Goal: Information Seeking & Learning: Learn about a topic

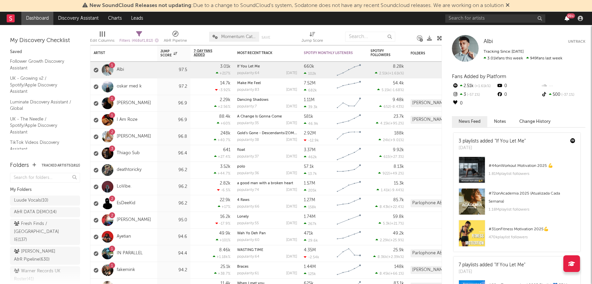
click at [567, 18] on icon "button" at bounding box center [566, 18] width 5 height 5
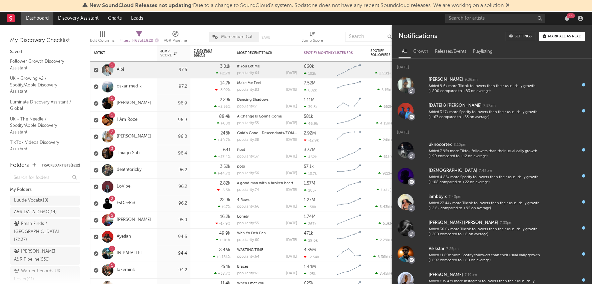
click at [74, 25] on div "My Discovery Checklist Saved Follower Growth Discovery Assistant UK - Growing v…" at bounding box center [45, 89] width 90 height 129
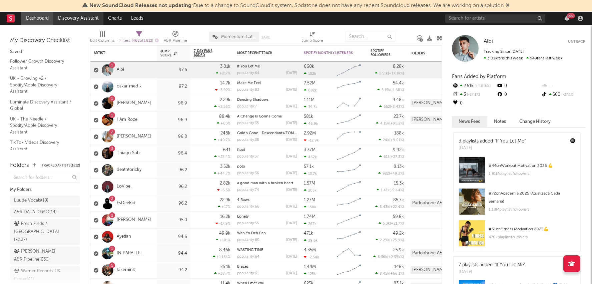
click at [75, 18] on link "Discovery Assistant" at bounding box center [78, 18] width 50 height 13
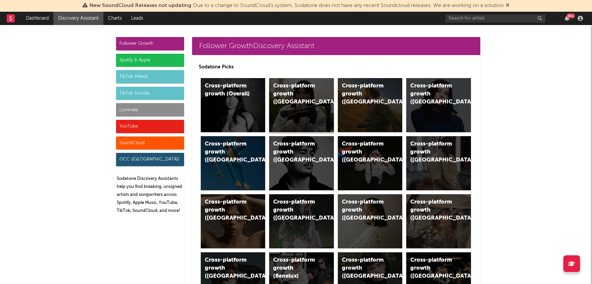
click at [290, 95] on div "Cross-platform growth (UK)" at bounding box center [295, 94] width 45 height 24
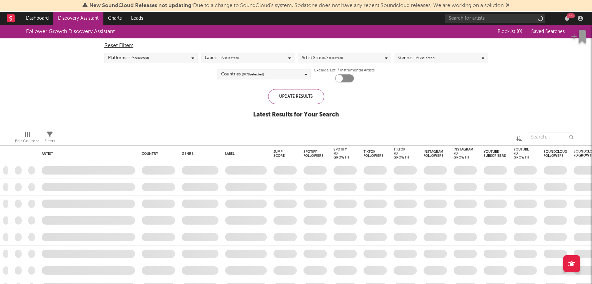
checkbox input "true"
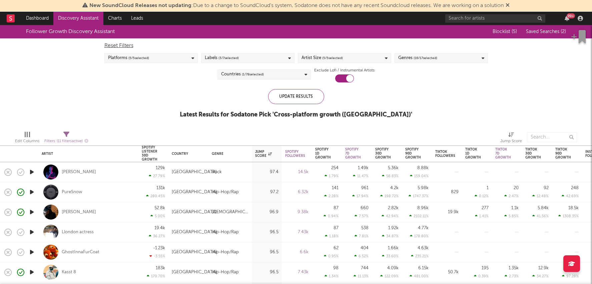
click at [508, 4] on icon at bounding box center [507, 4] width 4 height 5
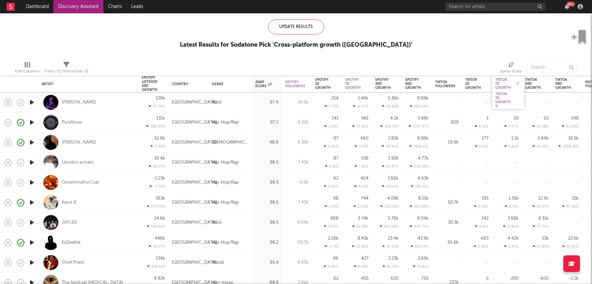
click at [501, 85] on div "Tiktok 7D Growth" at bounding box center [503, 84] width 16 height 12
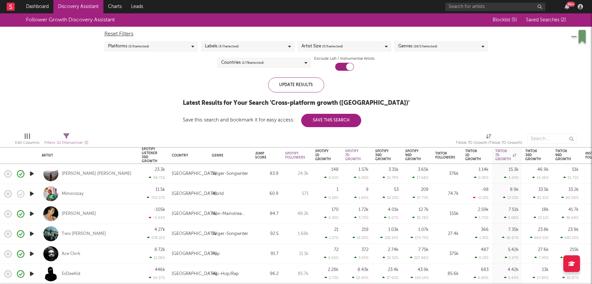
click at [379, 190] on div "53 10.23 %" at bounding box center [386, 194] width 23 height 20
select select "1w"
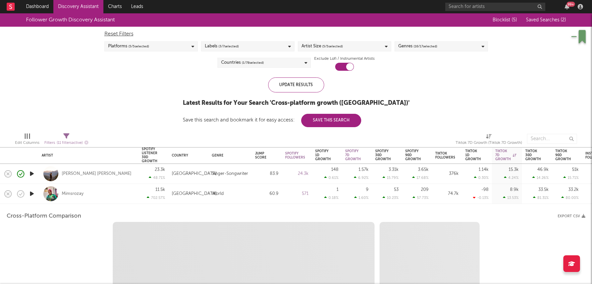
select select "1w"
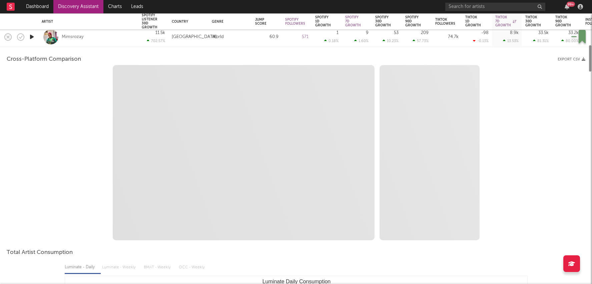
select select "1m"
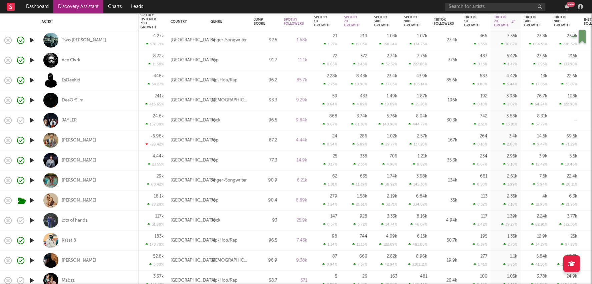
click at [461, 220] on div "117 2.42 %" at bounding box center [475, 220] width 30 height 20
select select "1w"
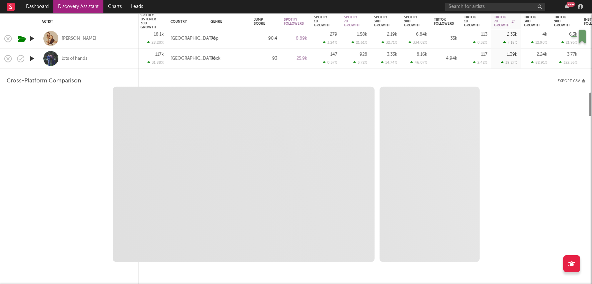
select select "6m"
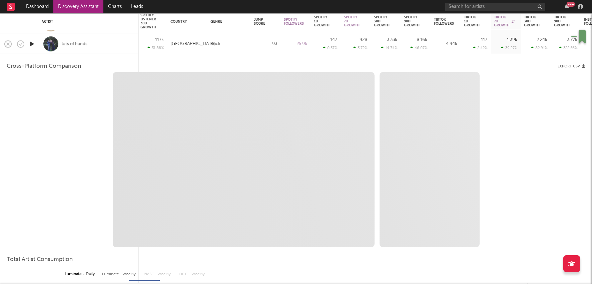
select select "1m"
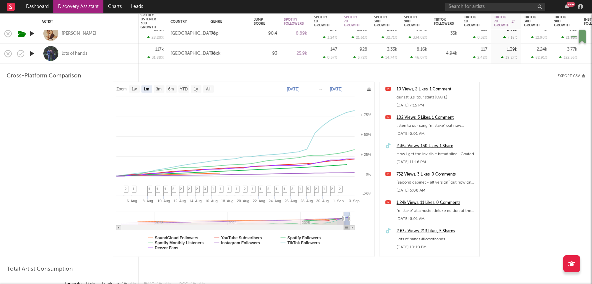
click at [416, 146] on div "2.36k Views, 130 Likes, 1 Share" at bounding box center [435, 146] width 79 height 8
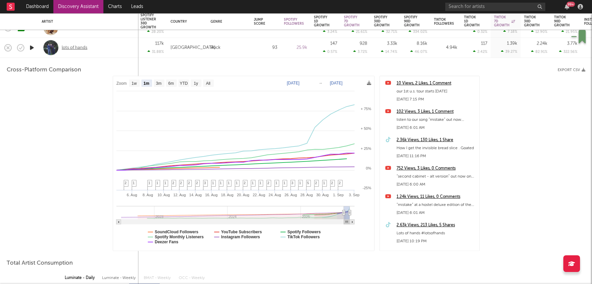
click at [81, 47] on div "lots of hands" at bounding box center [75, 48] width 26 height 6
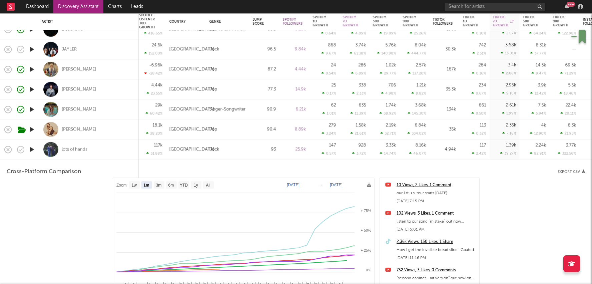
click at [258, 49] on div "96.5" at bounding box center [264, 49] width 23 height 8
select select "1w"
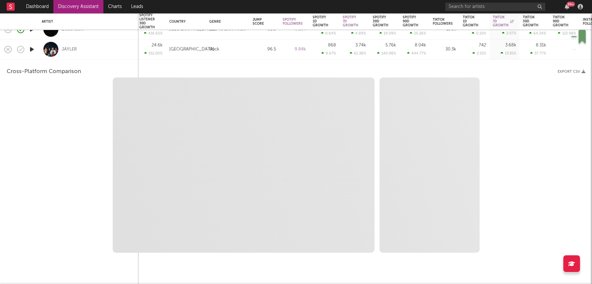
select select "6m"
select select "1m"
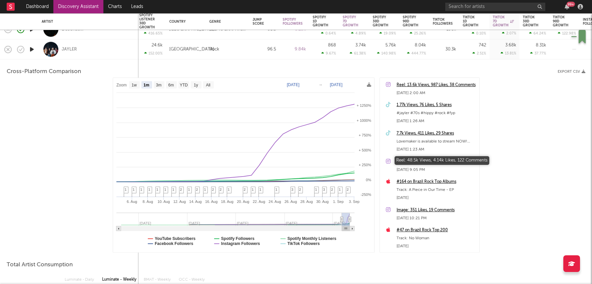
click at [428, 162] on div "Reel: 48.5k Views, 4.14k Likes, 122 Comments" at bounding box center [435, 162] width 79 height 8
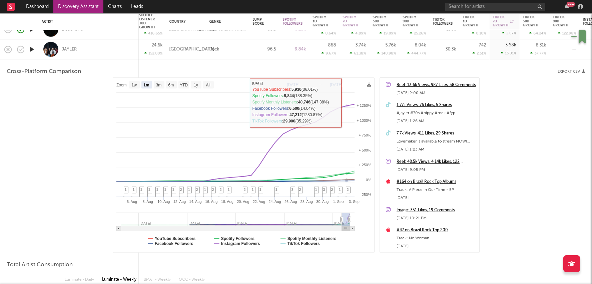
click at [358, 50] on div "3.74k 61.38 %" at bounding box center [354, 50] width 23 height 20
select select "1m"
select select "6m"
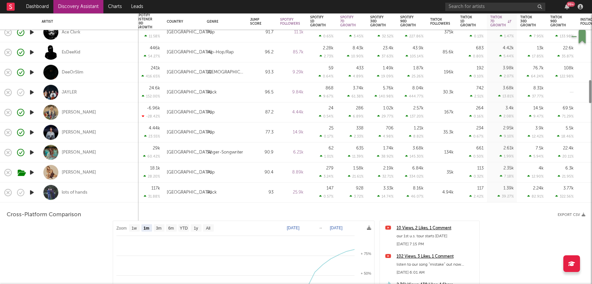
select select "1m"
select select "1w"
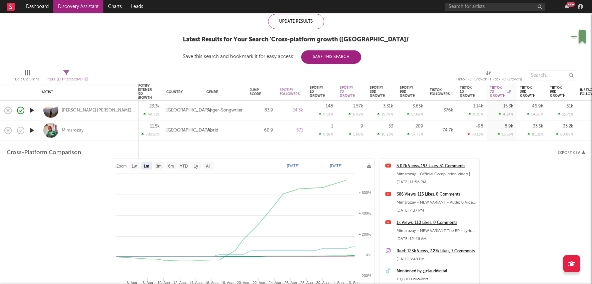
click at [387, 129] on div "53 10.23 %" at bounding box center [381, 130] width 23 height 20
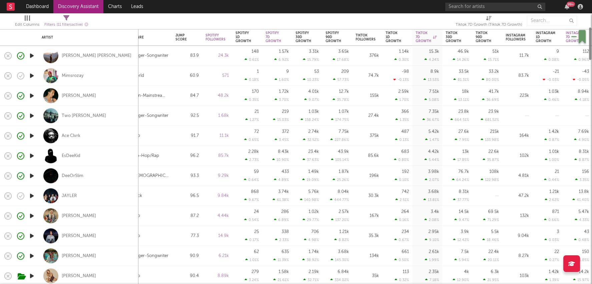
select select "1m"
select select "6m"
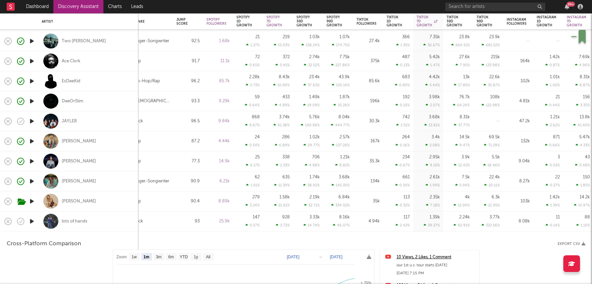
click at [468, 216] on div "2.24k" at bounding box center [464, 217] width 11 height 4
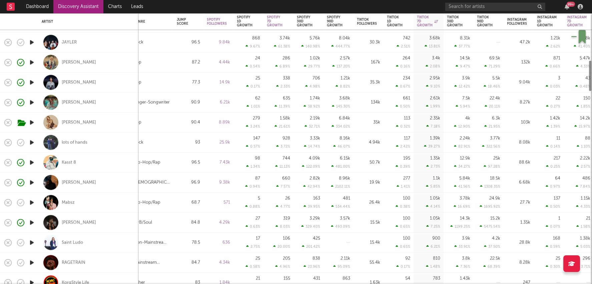
click at [488, 217] on div "15.2k 5475.54 %" at bounding box center [488, 222] width 23 height 20
select select "1w"
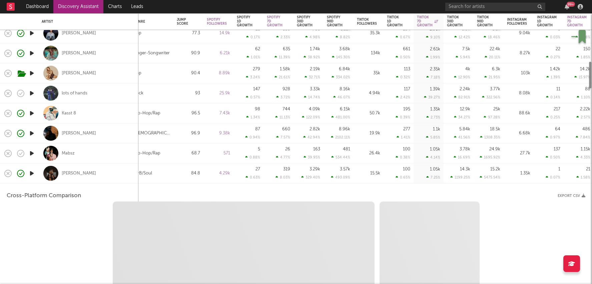
select select "1w"
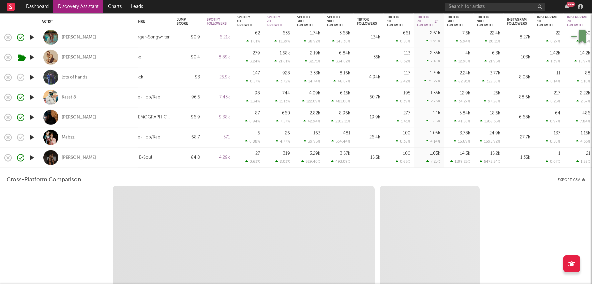
select select "1m"
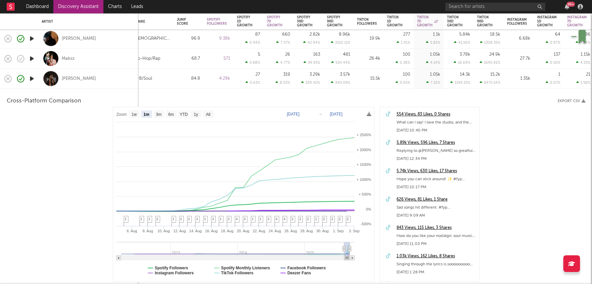
click at [447, 143] on div "5.89k Views, 596 Likes, 7 Shares" at bounding box center [435, 143] width 79 height 8
click at [483, 81] on div "5475.54 %" at bounding box center [489, 82] width 21 height 4
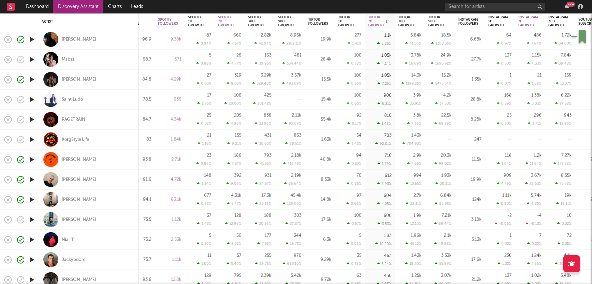
click at [455, 60] on div "27.7k" at bounding box center [470, 60] width 30 height 20
select select "1w"
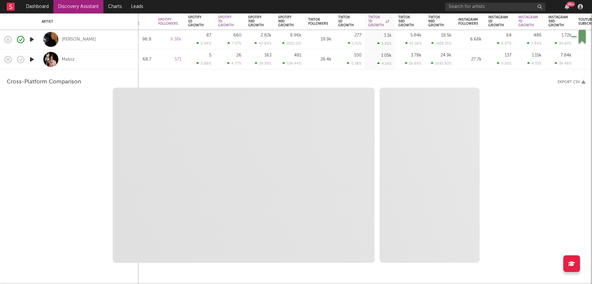
select select "1w"
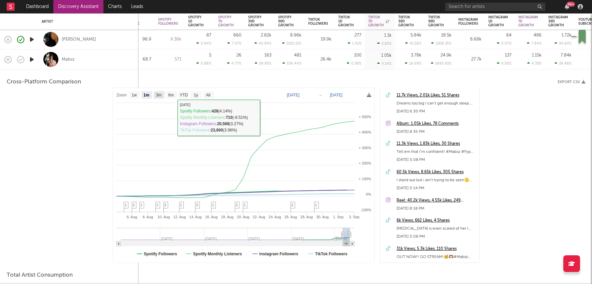
click at [155, 95] on rect at bounding box center [159, 94] width 11 height 7
select select "3m"
type input "2025-06-03"
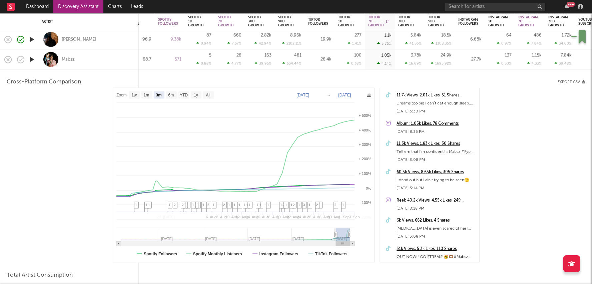
select select "3m"
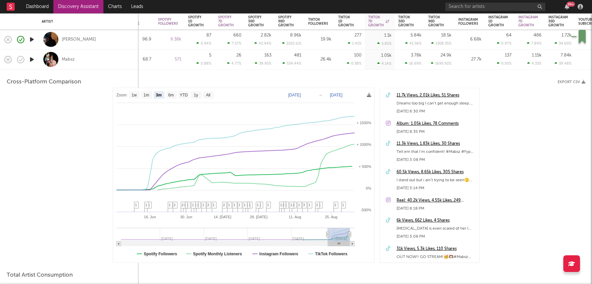
click at [426, 169] on div "60.5k Views, 8.65k Likes, 305 Shares" at bounding box center [435, 172] width 79 height 8
click at [429, 58] on div "24.9k 1695.92 %" at bounding box center [439, 60] width 23 height 20
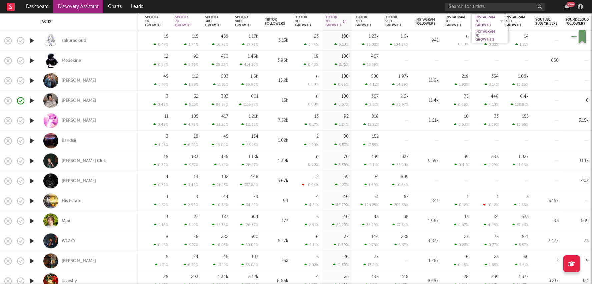
click at [484, 22] on div "Instagram 7D Growth" at bounding box center [485, 21] width 20 height 12
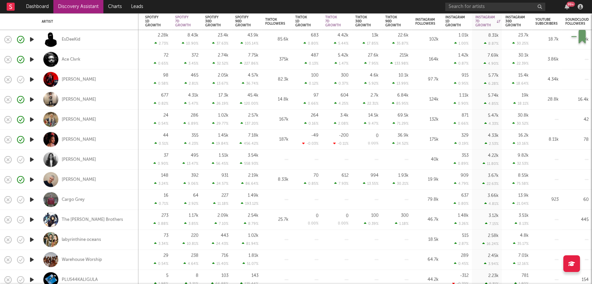
click at [429, 242] on div "18.5k" at bounding box center [426, 239] width 23 height 8
select select "1w"
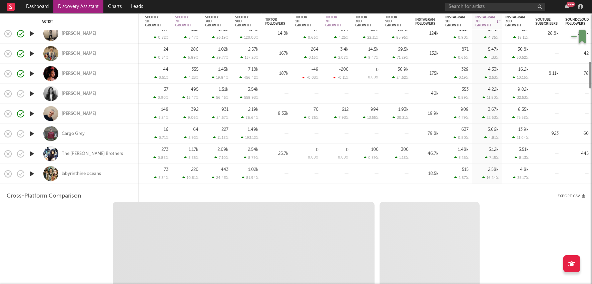
select select "1w"
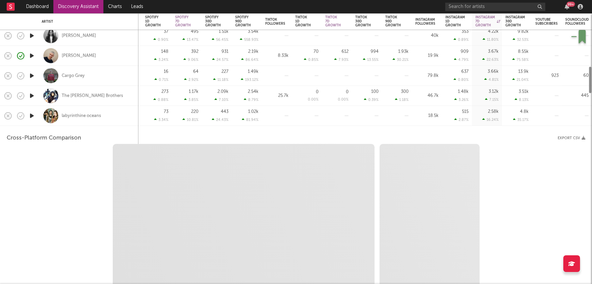
select select "1m"
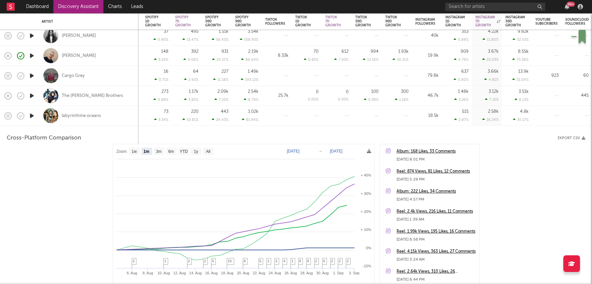
click at [433, 250] on div "Reel: 4.15k Views, 363 Likes, 27 Comments" at bounding box center [435, 251] width 79 height 8
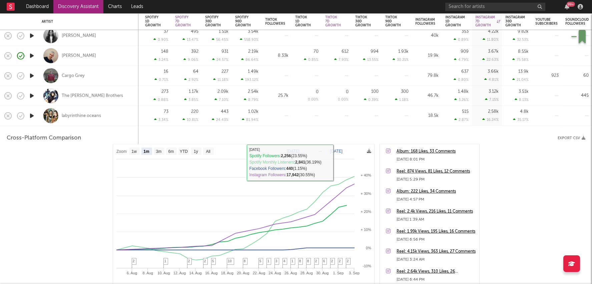
click at [338, 111] on div at bounding box center [336, 116] width 23 height 20
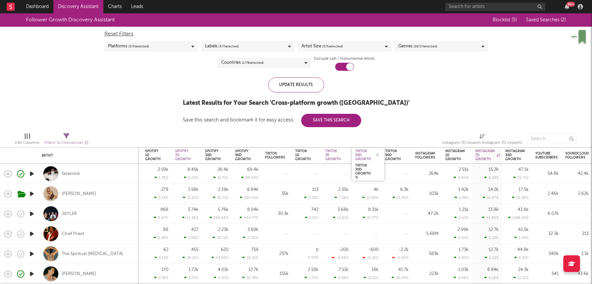
click at [364, 157] on div "Tiktok 30D Growth" at bounding box center [363, 155] width 16 height 12
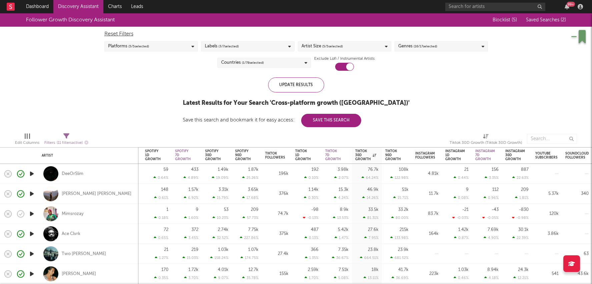
click at [430, 174] on div "4.81k" at bounding box center [426, 174] width 23 height 8
select select "1w"
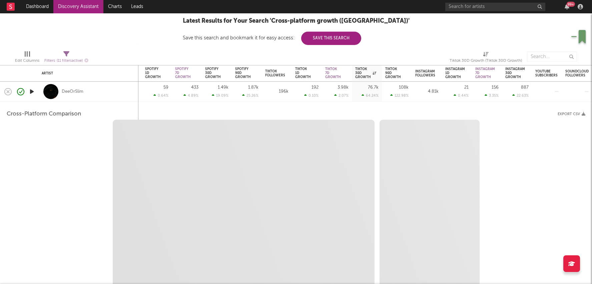
select select "6m"
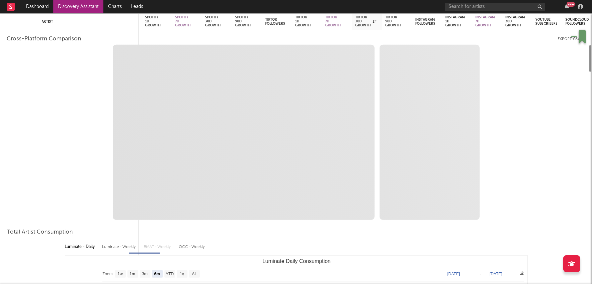
select select "1m"
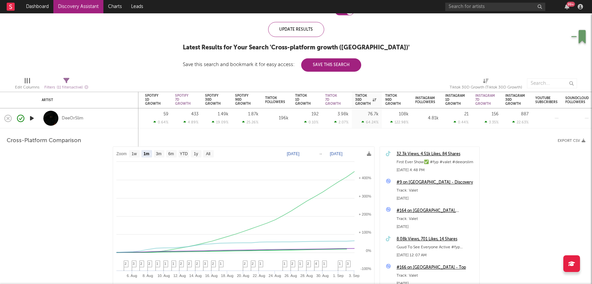
click at [441, 154] on div "32.3k Views, 4.51k Likes, 84 Shares" at bounding box center [435, 154] width 79 height 8
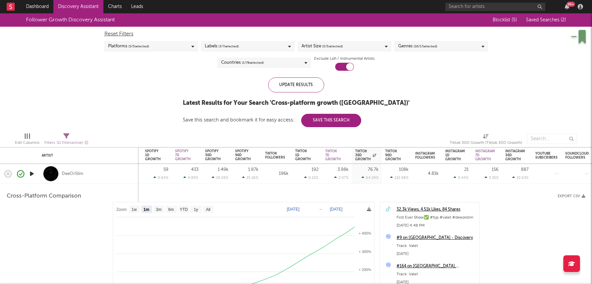
click at [436, 49] on span "( 16 / 17 selected)" at bounding box center [425, 46] width 24 height 8
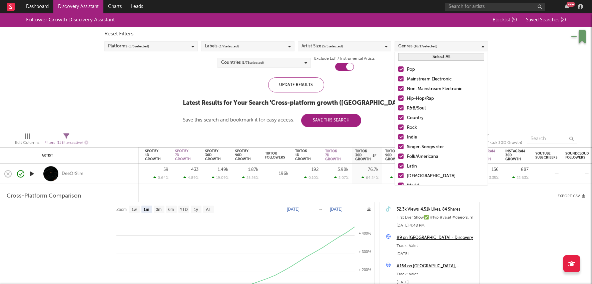
click at [359, 45] on div "Artist Size ( 5 / 5 selected)" at bounding box center [344, 46] width 93 height 10
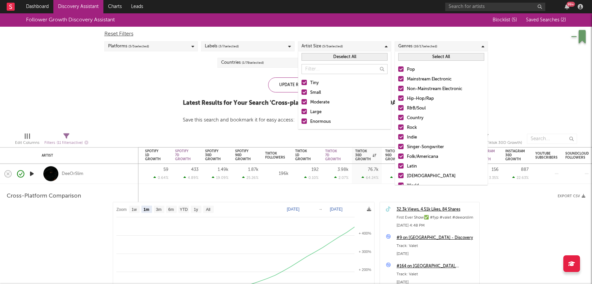
click at [277, 46] on div "Labels ( 3 / 7 selected)" at bounding box center [247, 46] width 93 height 10
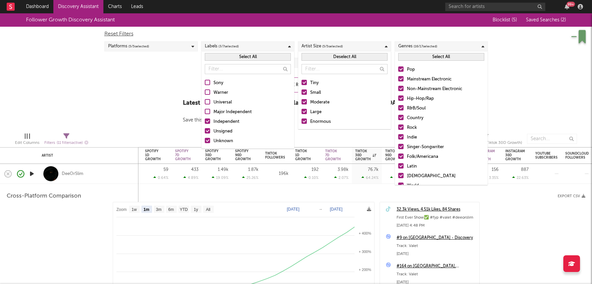
click at [175, 50] on div "Platforms ( 5 / 5 selected)" at bounding box center [150, 46] width 93 height 10
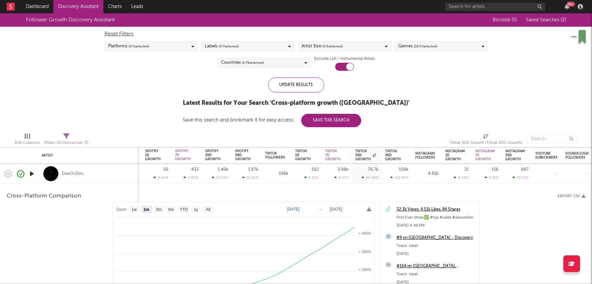
click at [215, 30] on div "Reset Filters" at bounding box center [295, 34] width 383 height 8
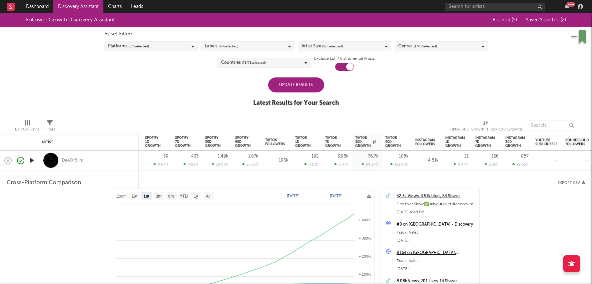
click at [279, 68] on div "Reset Filters Platforms ( 5 / 5 selected) Labels ( 7 / 7 selected) Artist Size …" at bounding box center [296, 49] width 390 height 44
click at [284, 61] on div "Countries ( 78 / 78 selected)" at bounding box center [263, 63] width 93 height 10
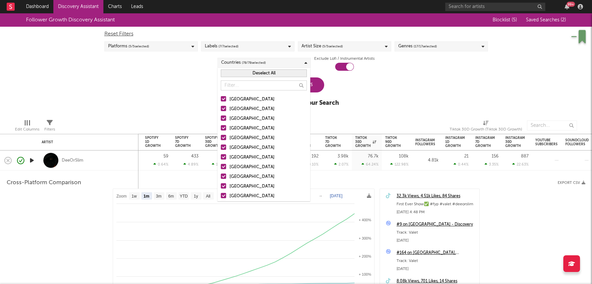
click at [279, 70] on button "Deselect All" at bounding box center [264, 73] width 86 height 8
click at [273, 83] on input "text" at bounding box center [264, 85] width 86 height 10
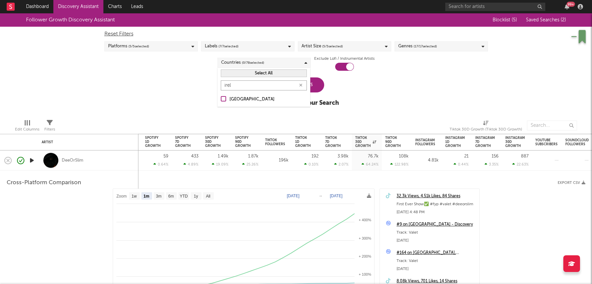
type input "irel"
click at [244, 99] on div "Ireland" at bounding box center [267, 99] width 77 height 8
click at [221, 99] on input "Ireland" at bounding box center [221, 99] width 0 height 8
click at [314, 84] on div "Update Results" at bounding box center [296, 84] width 56 height 15
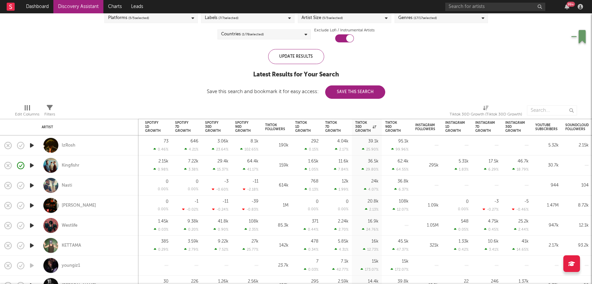
click at [412, 220] on div "1.05M" at bounding box center [427, 225] width 30 height 20
select select "1w"
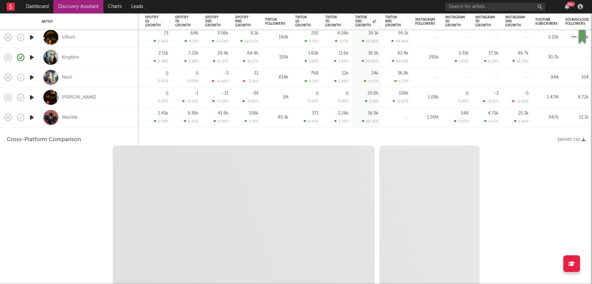
click at [412, 99] on div "1.09k" at bounding box center [427, 97] width 30 height 20
select select "1w"
select select "6m"
select select "1w"
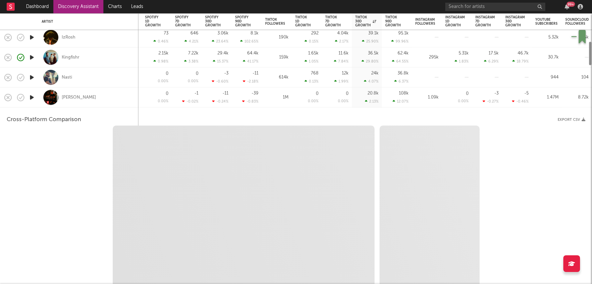
select select "6m"
select select "1w"
select select "1m"
click at [428, 95] on div "1.09k" at bounding box center [426, 97] width 23 height 8
select select "1m"
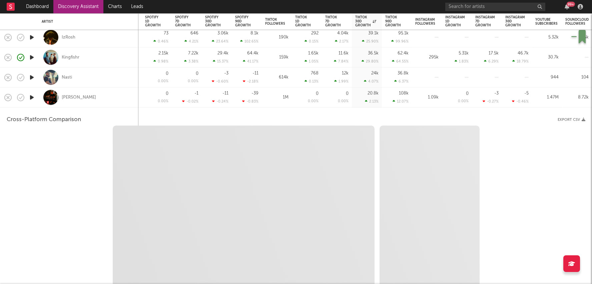
select select "6m"
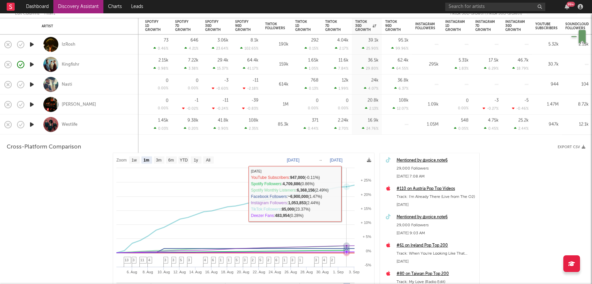
select select "1m"
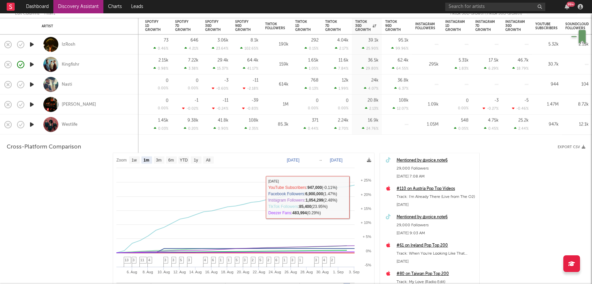
click at [413, 130] on div "1.05M" at bounding box center [427, 125] width 30 height 20
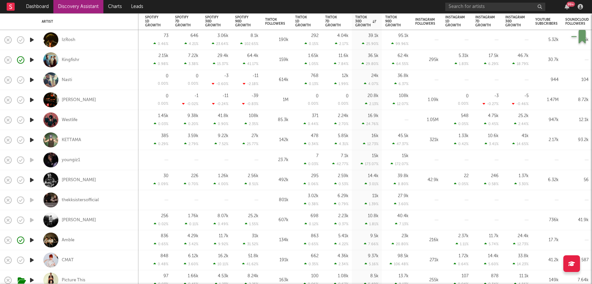
click at [424, 199] on div at bounding box center [427, 200] width 30 height 20
select select "1w"
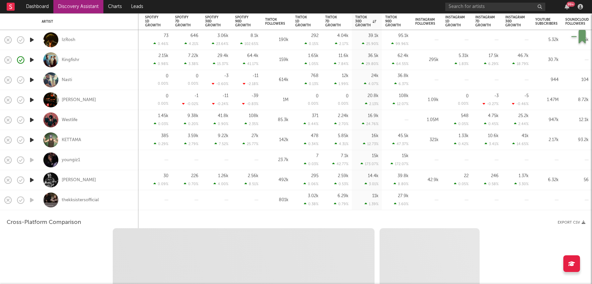
select select "1w"
select select "1m"
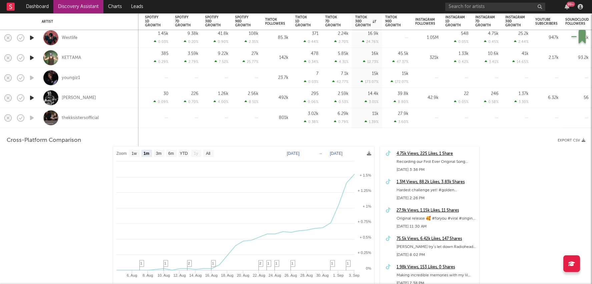
click at [413, 150] on div "4.75k Views, 225 Likes, 1 Share" at bounding box center [435, 154] width 79 height 8
click at [241, 113] on div at bounding box center [246, 118] width 23 height 20
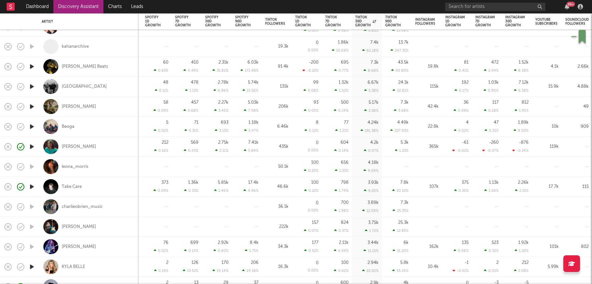
click at [229, 140] on div "2.75k 2.11 %" at bounding box center [217, 147] width 30 height 20
select select "1w"
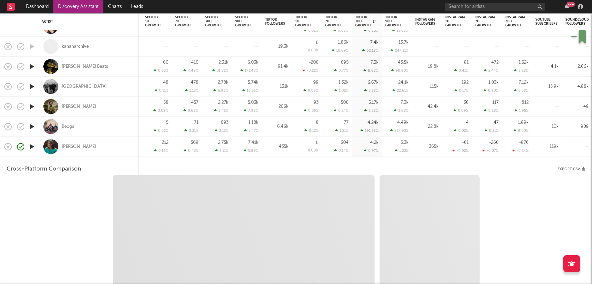
click at [250, 155] on div "7.41k 5.89 %" at bounding box center [246, 147] width 23 height 20
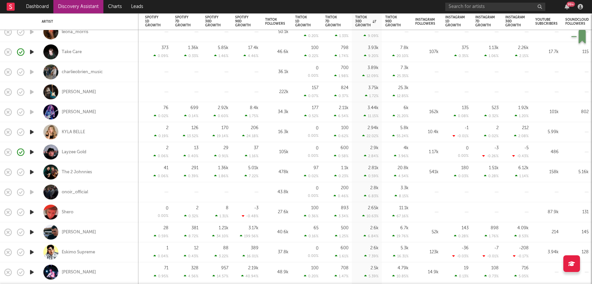
click at [392, 231] on div "6.7k 19.76 %" at bounding box center [396, 232] width 23 height 20
select select "1w"
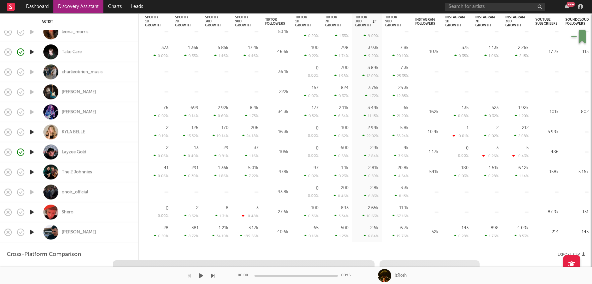
select select "1w"
select select "1m"
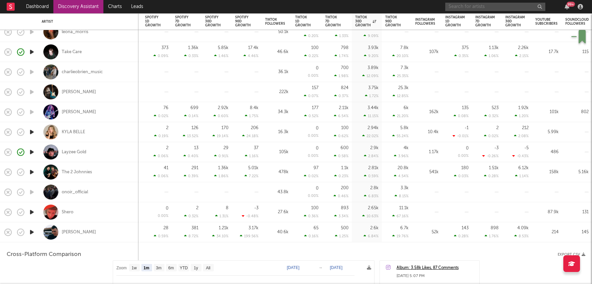
click at [472, 4] on input "text" at bounding box center [495, 7] width 100 height 8
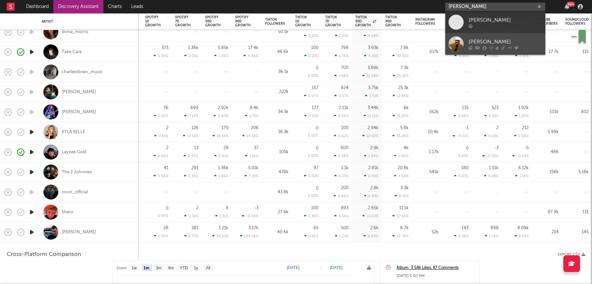
type input "isaac frank"
click at [493, 44] on div "Issac Frank" at bounding box center [504, 42] width 73 height 8
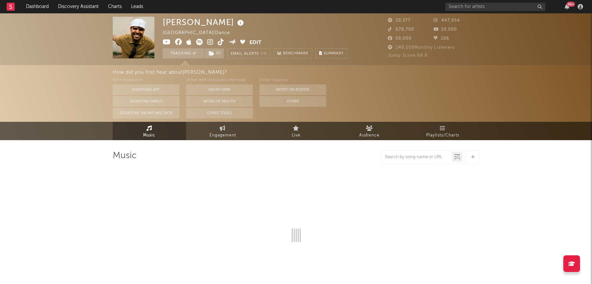
select select "1w"
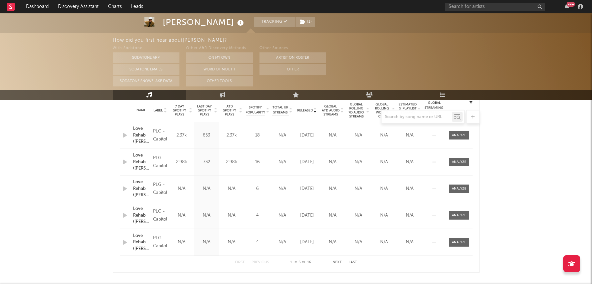
scroll to position [264, 0]
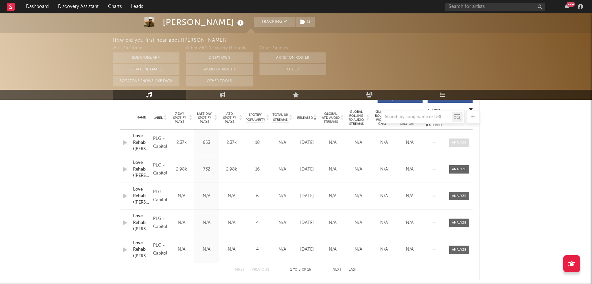
click at [459, 143] on div at bounding box center [459, 142] width 14 height 5
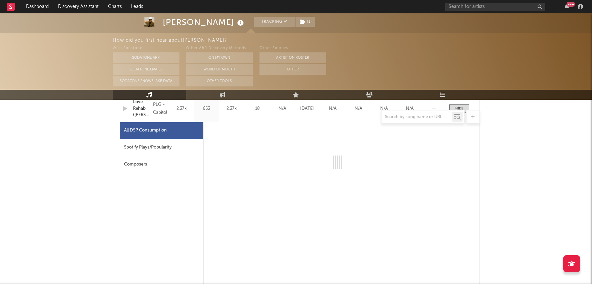
scroll to position [315, 0]
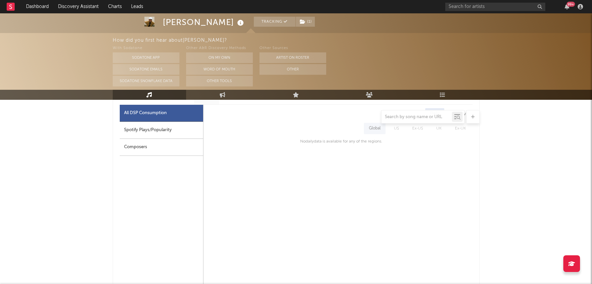
click at [152, 133] on div "Spotify Plays/Popularity" at bounding box center [161, 130] width 83 height 17
select select "1w"
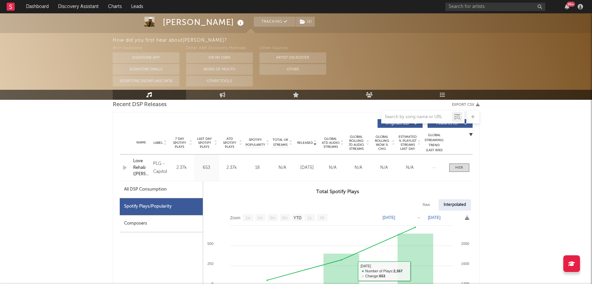
scroll to position [224, 0]
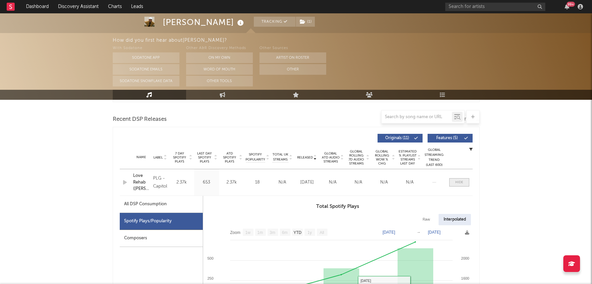
click at [458, 181] on div at bounding box center [459, 182] width 8 height 5
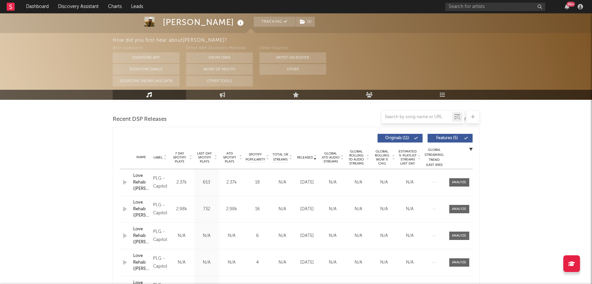
click at [198, 156] on span "Last Day Spotify Plays" at bounding box center [205, 157] width 18 height 12
click at [464, 181] on div at bounding box center [459, 182] width 14 height 5
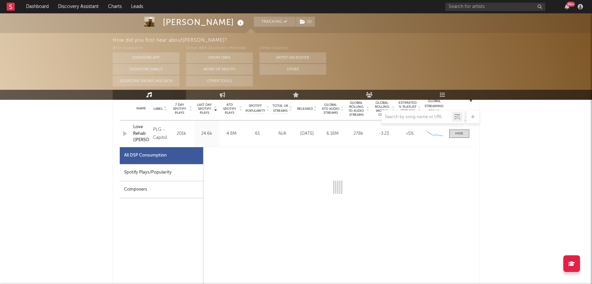
scroll to position [283, 0]
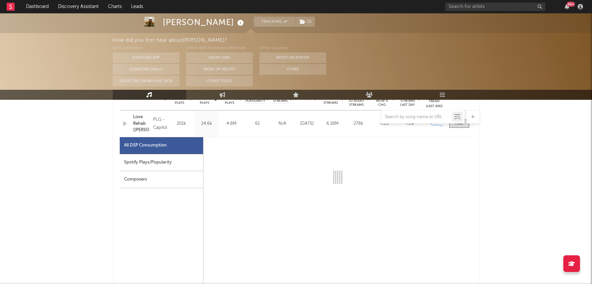
select select "1w"
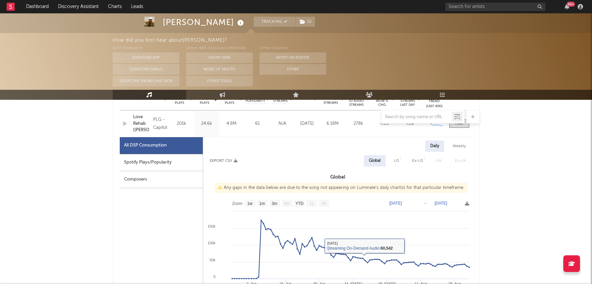
click at [154, 168] on div "Spotify Plays/Popularity" at bounding box center [161, 162] width 83 height 17
select select "1w"
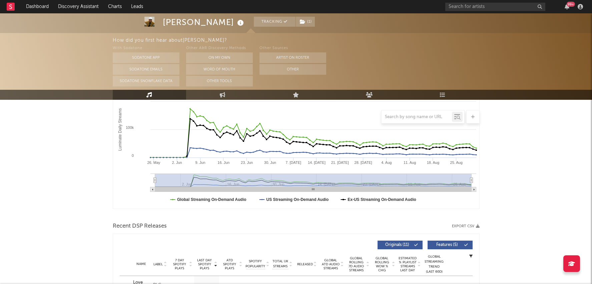
scroll to position [96, 0]
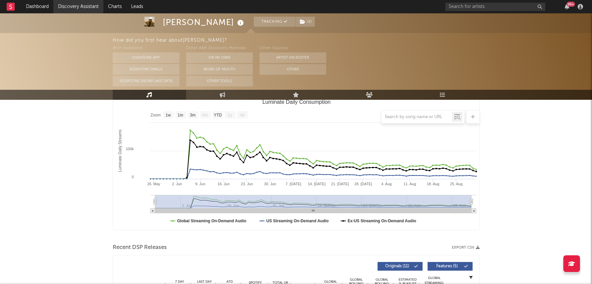
click at [79, 2] on link "Discovery Assistant" at bounding box center [78, 6] width 50 height 13
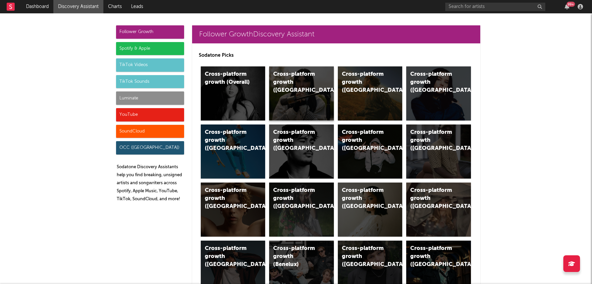
click at [309, 94] on div "Cross-platform growth (UK)" at bounding box center [301, 93] width 65 height 54
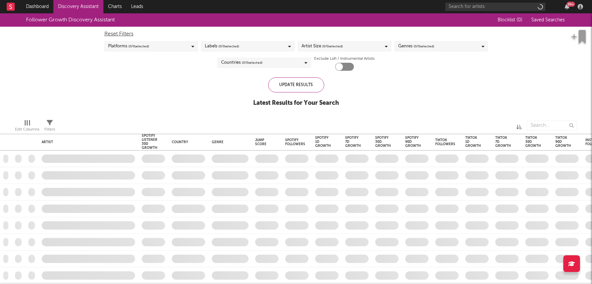
checkbox input "true"
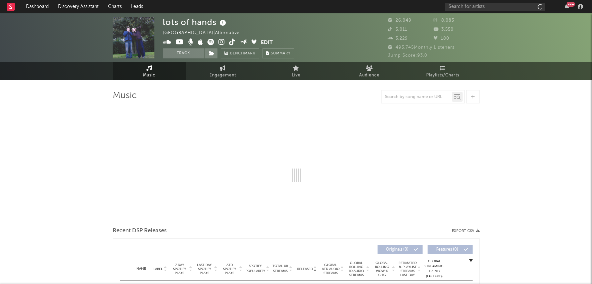
select select "6m"
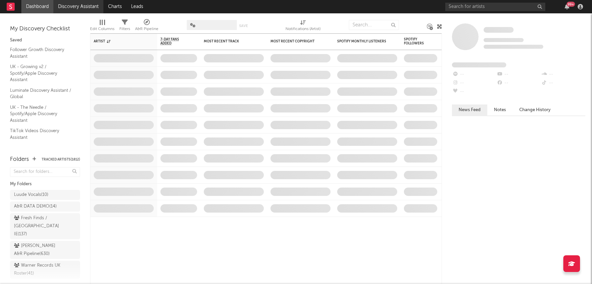
click at [85, 7] on link "Discovery Assistant" at bounding box center [78, 6] width 50 height 13
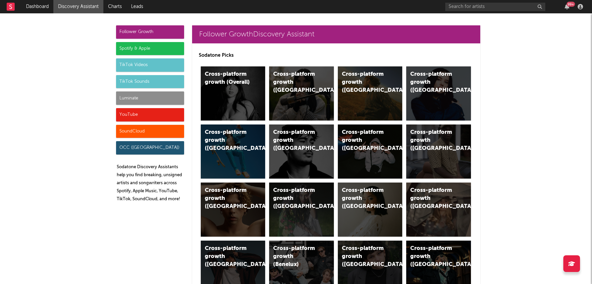
click at [176, 69] on div "TikTok Videos" at bounding box center [150, 64] width 68 height 13
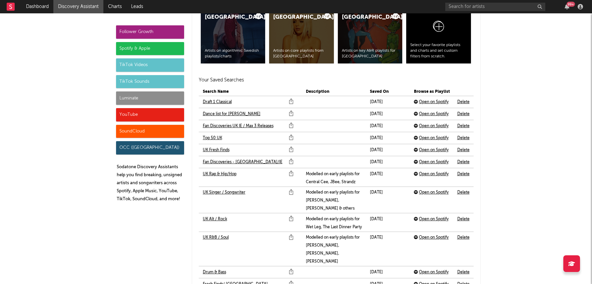
scroll to position [2020, 0]
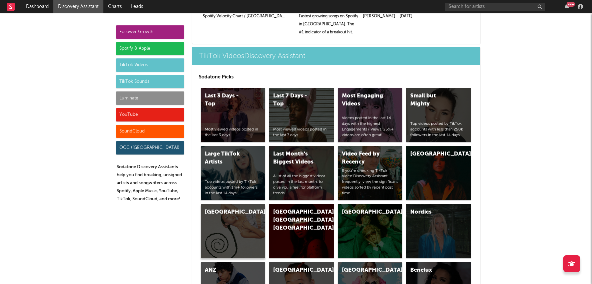
click at [244, 207] on div "[GEOGRAPHIC_DATA]" at bounding box center [233, 231] width 65 height 54
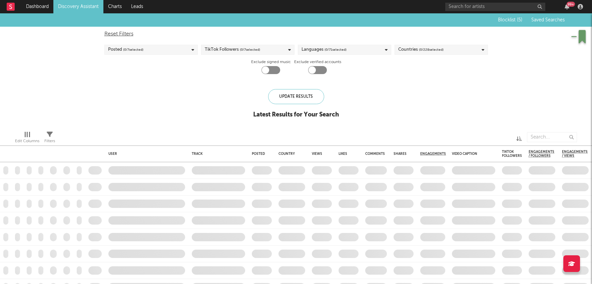
checkbox input "true"
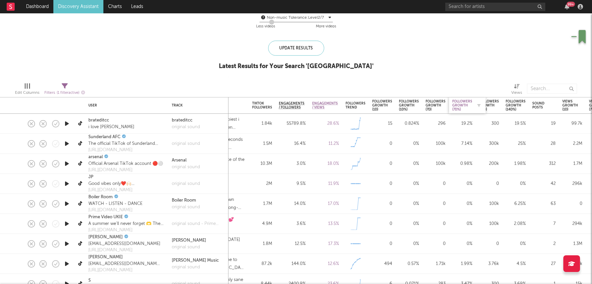
click at [460, 106] on div "Followers Growth (7d%)" at bounding box center [462, 105] width 20 height 12
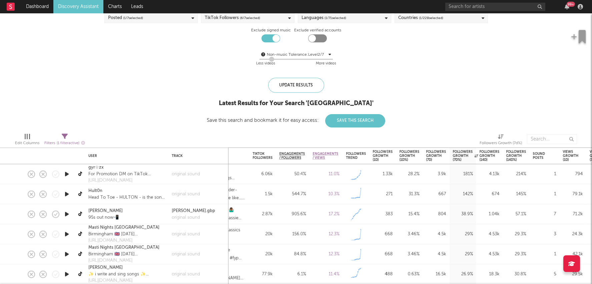
click at [432, 190] on div "667" at bounding box center [436, 194] width 20 height 8
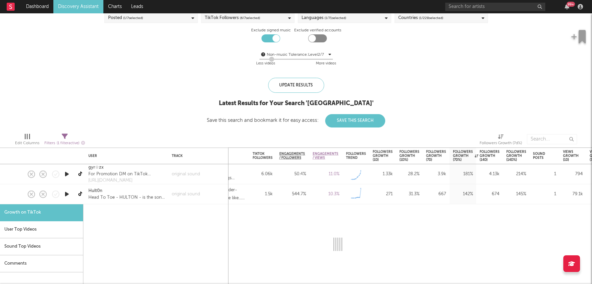
select select "1m"
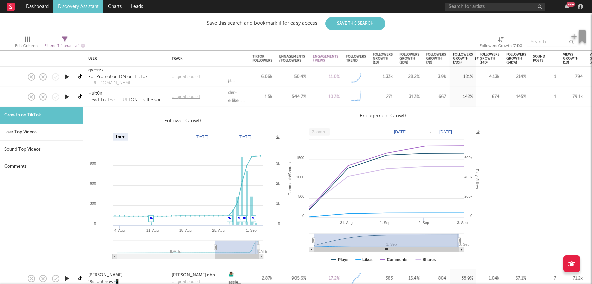
click at [193, 96] on div "original sound" at bounding box center [186, 97] width 28 height 7
click at [349, 102] on div "Created with Highcharts 10.3.3" at bounding box center [356, 97] width 20 height 12
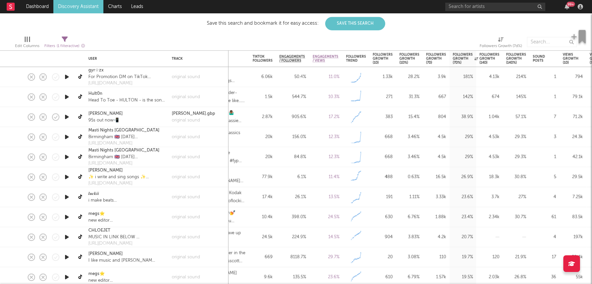
click at [380, 112] on div "383" at bounding box center [382, 117] width 27 height 20
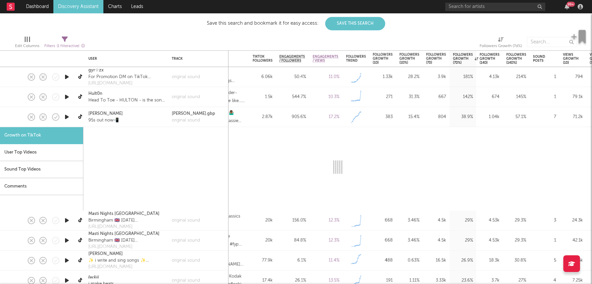
select select "1m"
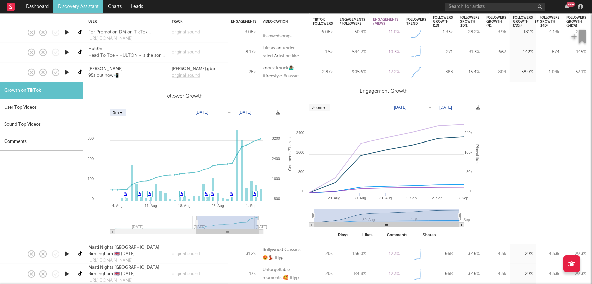
click at [188, 75] on div "original sound" at bounding box center [193, 75] width 43 height 7
click at [225, 77] on div "lamz.gbp original sound" at bounding box center [198, 72] width 60 height 20
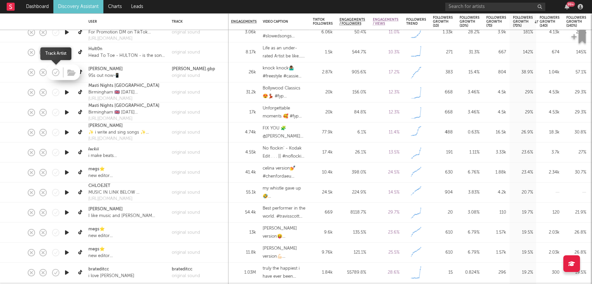
click at [54, 71] on icon "button" at bounding box center [55, 72] width 9 height 9
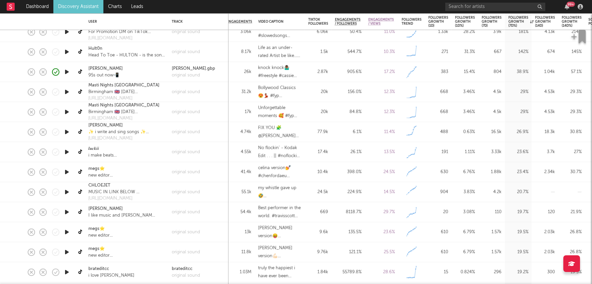
click at [324, 143] on div "17.4k" at bounding box center [318, 152] width 27 height 20
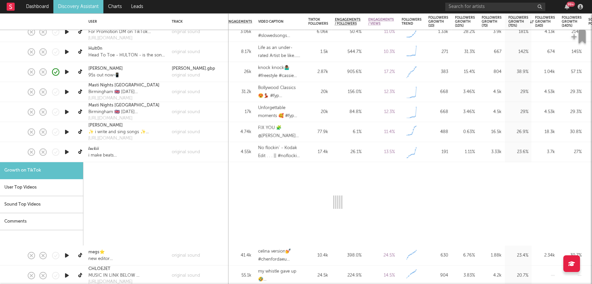
select select "1m"
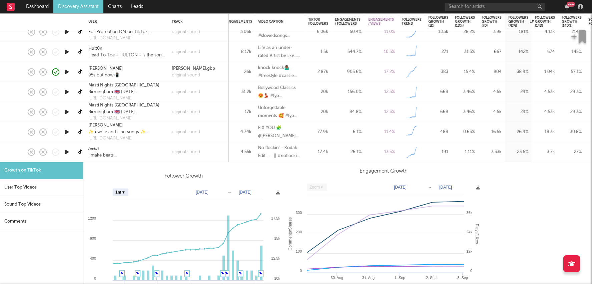
click at [326, 136] on div "77.9k" at bounding box center [318, 132] width 27 height 20
select select "1m"
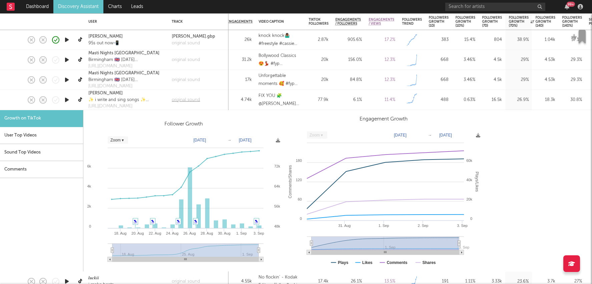
click at [189, 98] on div "original sound" at bounding box center [186, 99] width 28 height 7
click at [124, 141] on select "Zoom 1w 1m 3m 6m YTD 1y All" at bounding box center [118, 139] width 20 height 7
select select "YTD"
click at [324, 101] on div "77.9k" at bounding box center [318, 100] width 20 height 8
select select "1m"
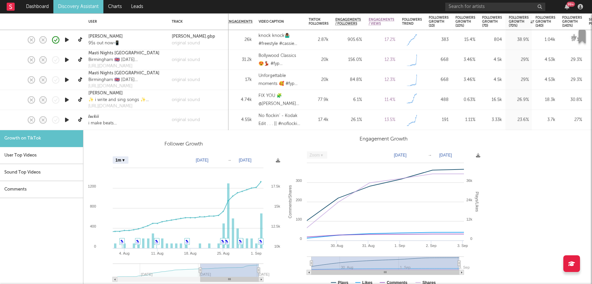
click at [326, 123] on div "17.4k" at bounding box center [318, 120] width 20 height 8
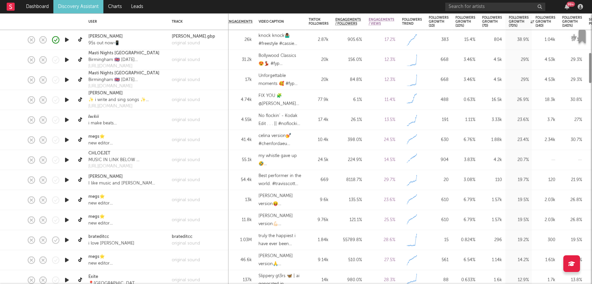
click at [326, 123] on div "17.4k" at bounding box center [318, 120] width 20 height 8
select select "1m"
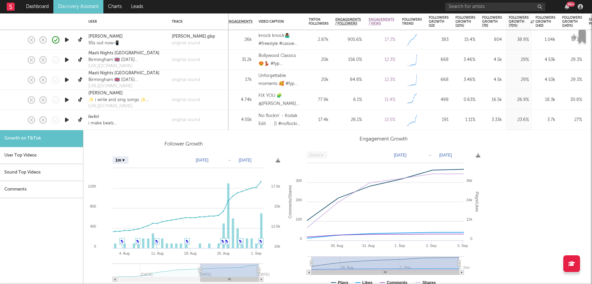
click at [77, 120] on link at bounding box center [81, 120] width 8 height 12
click at [145, 125] on div "𝒍𝒖𝒄𝒌𝒊𝒊 i make beats 18k? Alight Motion💫 send song requests❕" at bounding box center [126, 120] width 83 height 20
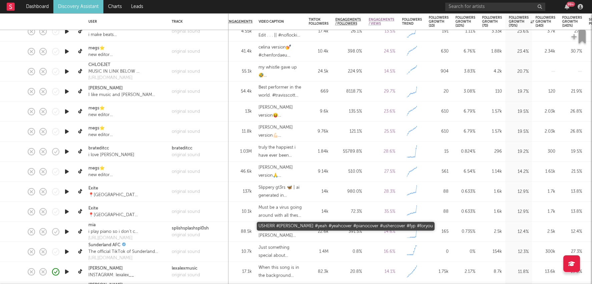
click at [295, 234] on div "USHERR #usher #yeah #yeahcover #pianocover #ushercover #fyp #foryou" at bounding box center [279, 231] width 43 height 16
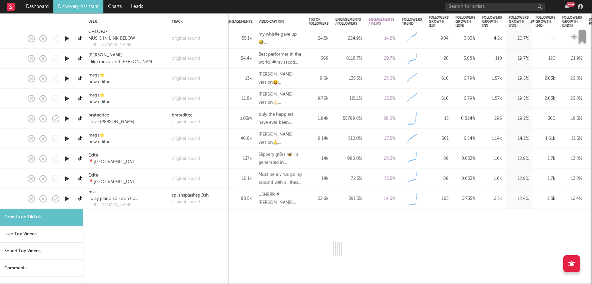
select select "1m"
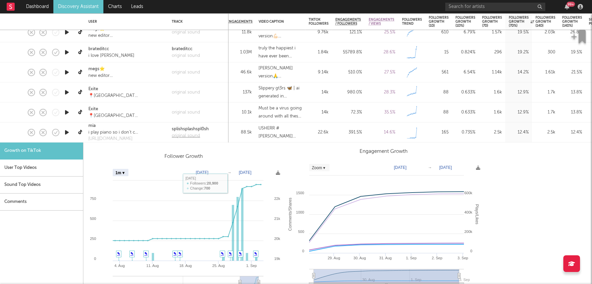
click at [186, 135] on div "original sound" at bounding box center [190, 135] width 37 height 7
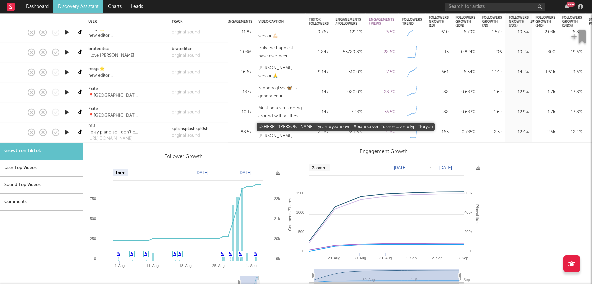
click at [262, 132] on div "USHERR #usher #yeah #yeahcover #pianocover #ushercover #fyp #foryou" at bounding box center [279, 132] width 43 height 16
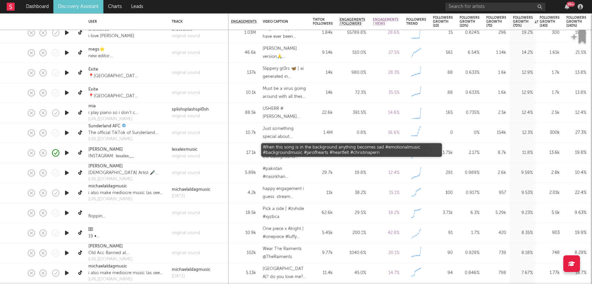
click at [305, 153] on div "When this song is in the background anything becomes sad #emotionalmusic #backg…" at bounding box center [284, 153] width 43 height 16
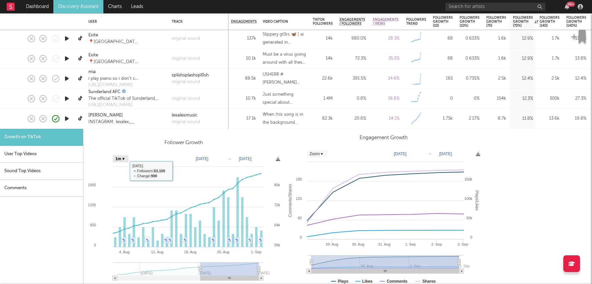
click at [118, 158] on select "Zoom 1w 1m 3m 6m YTD 1y All" at bounding box center [121, 158] width 16 height 7
select select "YTD"
type input "2025-06-19"
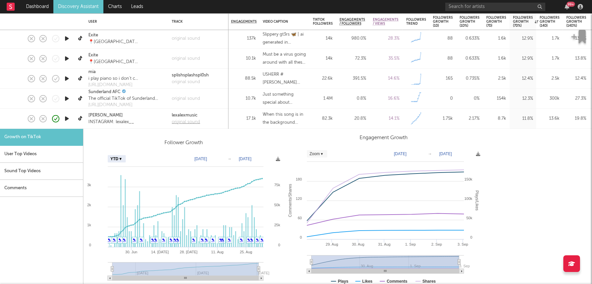
click at [185, 122] on div "original sound" at bounding box center [186, 121] width 28 height 7
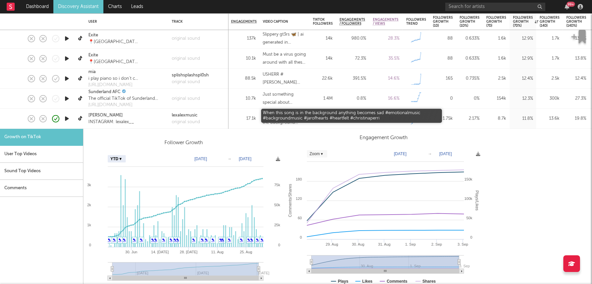
click at [286, 118] on div "When this song is in the background anything becomes sad #emotionalmusic #backg…" at bounding box center [284, 118] width 43 height 16
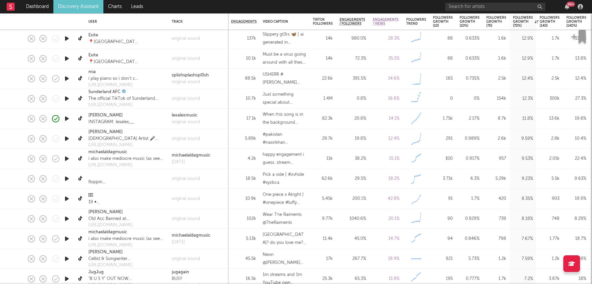
click at [344, 161] on div "38.2 %" at bounding box center [352, 158] width 27 height 8
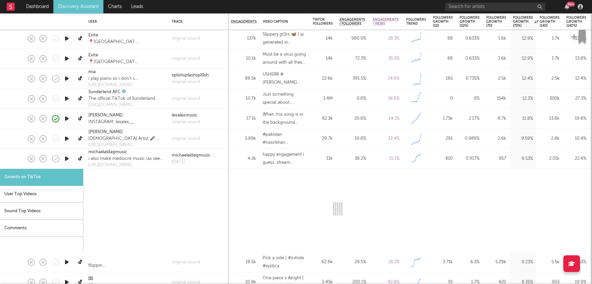
select select "1m"
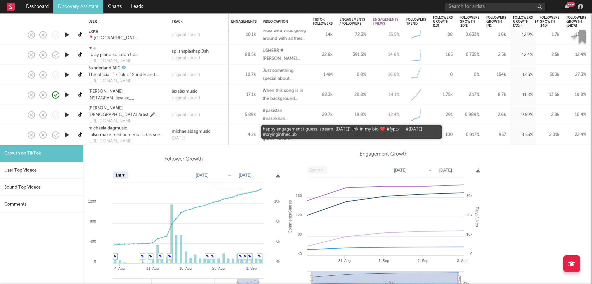
click at [290, 137] on div "happy engagement i guess. stream 'saturday' link in my bio ❤️ #fypシ゚ #saturday …" at bounding box center [284, 135] width 43 height 16
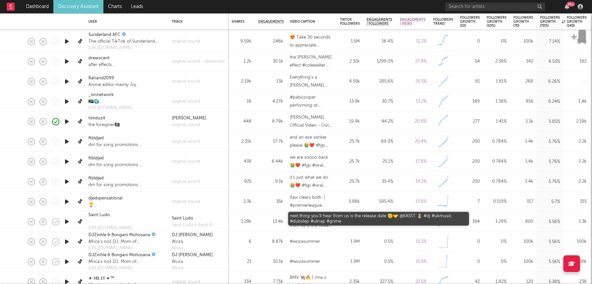
click at [321, 220] on div "next thing you’ll hear from us is the release date 🫡🤝 @KASST ⏳ #dj #ukmusic #du…" at bounding box center [311, 221] width 43 height 16
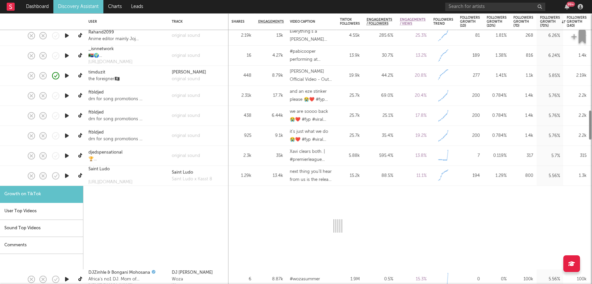
select select "1m"
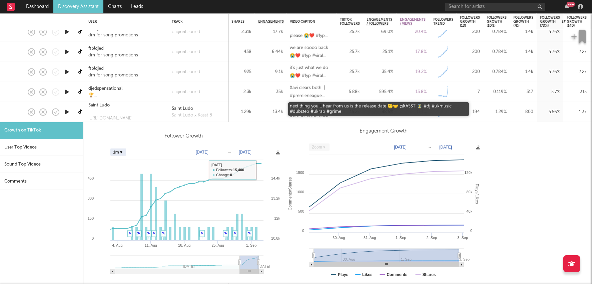
click at [320, 115] on div "next thing you’ll hear from us is the release date 🫡🤝 @KASST ⏳ #dj #ukmusic #du…" at bounding box center [311, 112] width 43 height 16
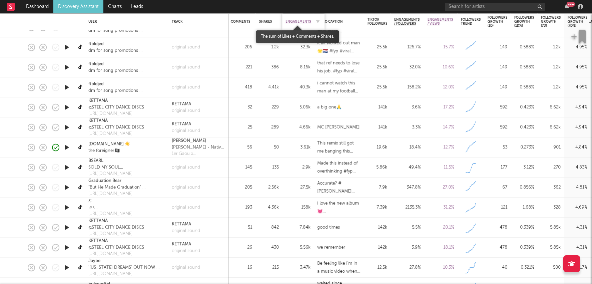
click at [293, 20] on span "Engagements" at bounding box center [298, 22] width 26 height 4
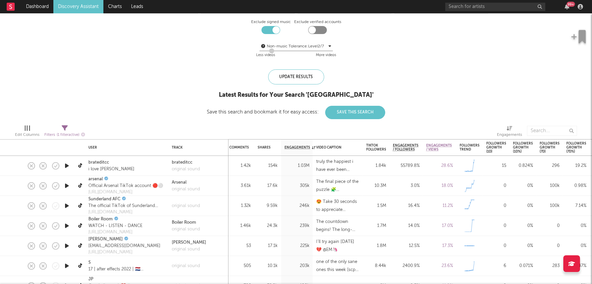
click at [411, 166] on div "55789.8 %" at bounding box center [406, 166] width 27 height 8
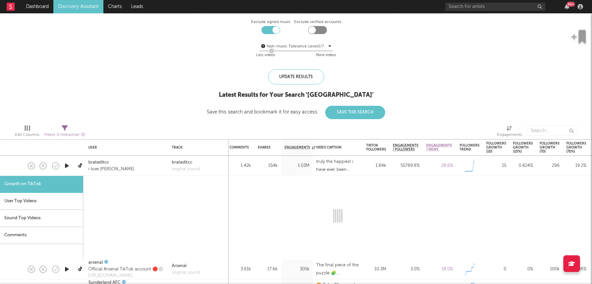
select select "1m"
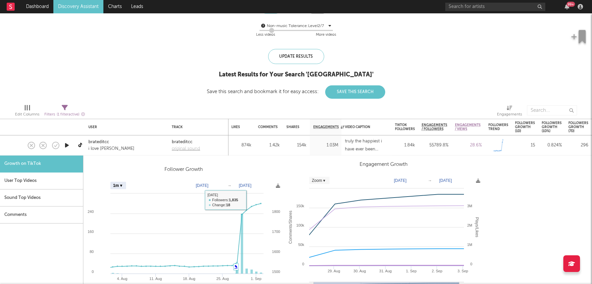
click at [186, 149] on div "original sound" at bounding box center [186, 148] width 28 height 7
click at [310, 144] on div "1.03M" at bounding box center [326, 145] width 32 height 20
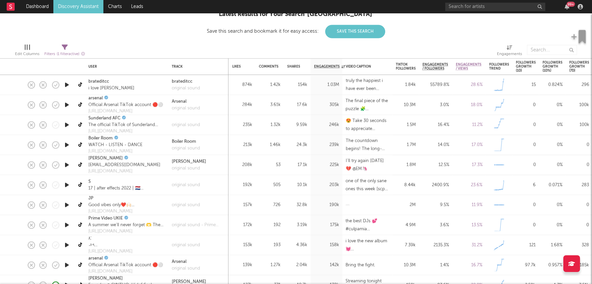
click at [306, 205] on div "32.8k" at bounding box center [297, 205] width 20 height 8
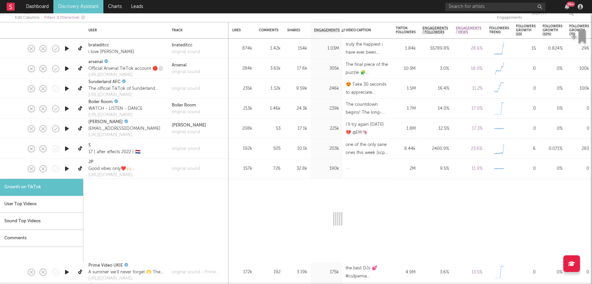
click at [300, 170] on div "32.8k" at bounding box center [297, 168] width 20 height 8
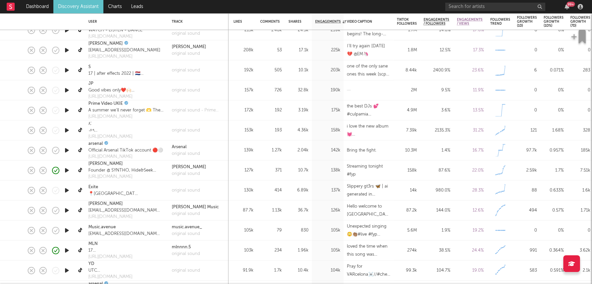
click at [300, 213] on div "36.7k" at bounding box center [298, 210] width 20 height 8
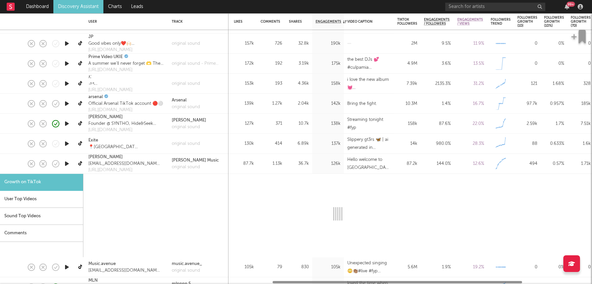
select select "1m"
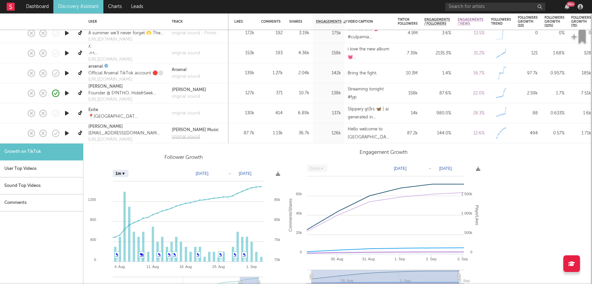
click at [184, 135] on div "original sound" at bounding box center [195, 136] width 47 height 7
click at [241, 133] on div "87.7k" at bounding box center [244, 133] width 20 height 8
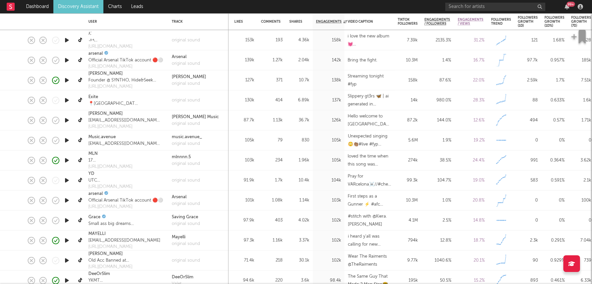
click at [236, 165] on div "103k" at bounding box center [244, 160] width 27 height 20
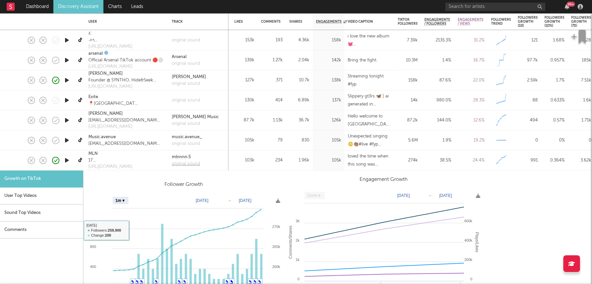
click at [176, 161] on div "original sound" at bounding box center [186, 163] width 28 height 7
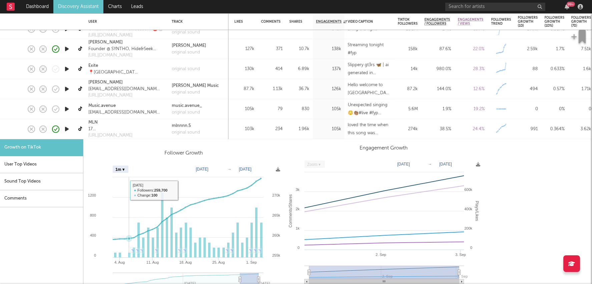
click at [125, 168] on select "Zoom 1w 1m 3m 6m YTD 1y All" at bounding box center [121, 169] width 16 height 7
select select "3m"
type input "2025-06-03"
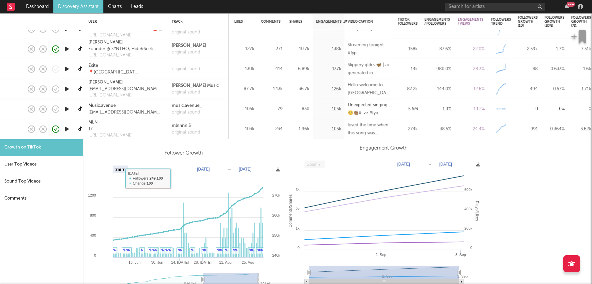
click at [126, 167] on select "Zoom 1w 1m 3m 6m YTD 1y All" at bounding box center [121, 169] width 16 height 7
select select "YTD"
type input "2025-01-06"
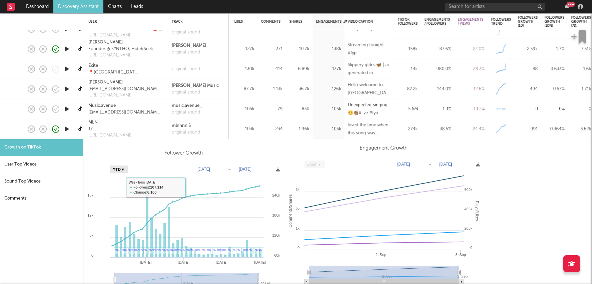
click at [119, 170] on select "Zoom 1w 1m 3m 6m YTD 1y All" at bounding box center [119, 169] width 18 height 7
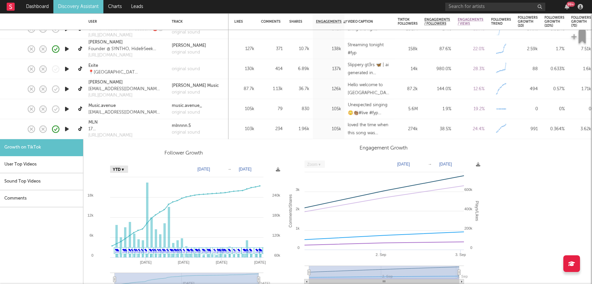
select select "3m"
type input "2025-06-03"
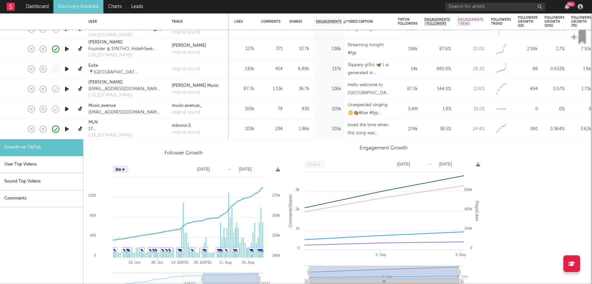
click at [85, 4] on link "Discovery Assistant" at bounding box center [78, 6] width 50 height 13
click at [247, 129] on div "103k" at bounding box center [244, 129] width 20 height 8
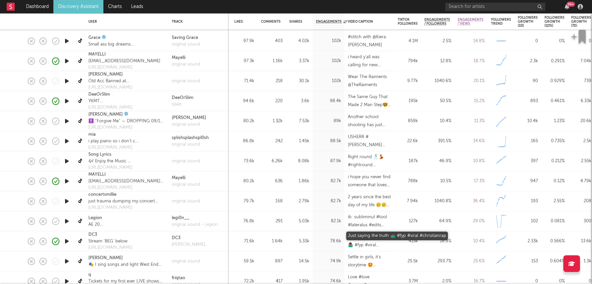
click at [355, 241] on div "Just saying the truth 🤷🏾‍♂️ #fyp #viral #christianrap" at bounding box center [369, 241] width 43 height 16
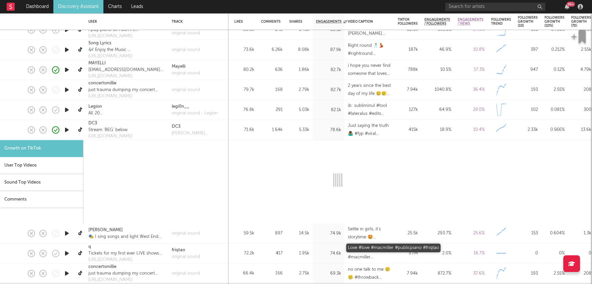
select select "1m"
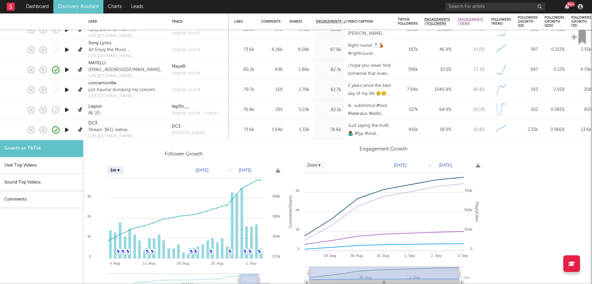
click at [303, 135] on div "5.33k" at bounding box center [299, 130] width 27 height 20
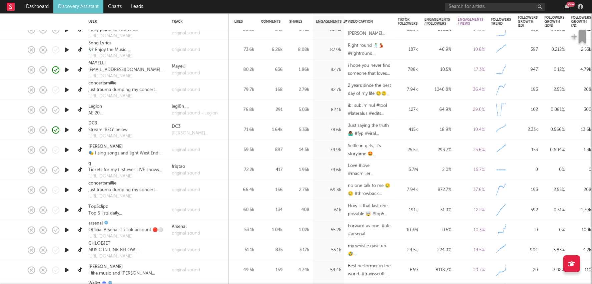
click at [300, 150] on div "14.5k" at bounding box center [299, 150] width 20 height 8
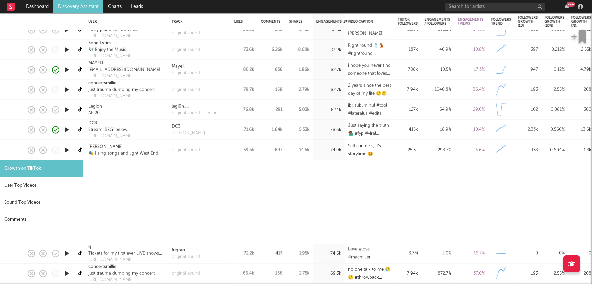
click at [300, 150] on div "14.5k" at bounding box center [299, 150] width 20 height 8
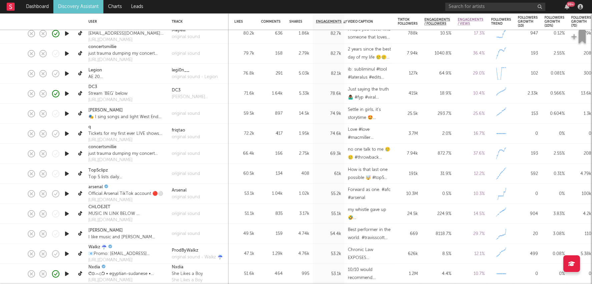
click at [312, 215] on div "3.17k" at bounding box center [299, 214] width 27 height 20
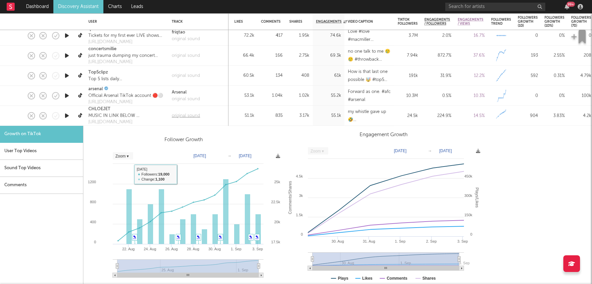
click at [177, 116] on div "original sound" at bounding box center [186, 115] width 28 height 7
click at [223, 118] on div "original sound" at bounding box center [198, 116] width 60 height 20
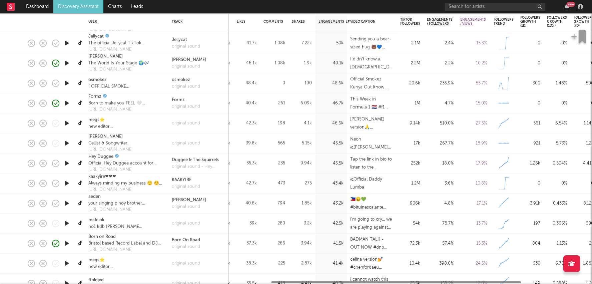
click at [289, 244] on div "3.94k" at bounding box center [301, 243] width 27 height 20
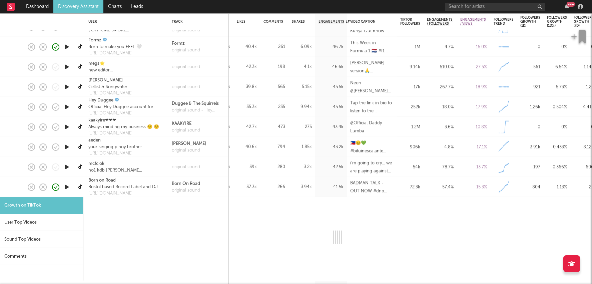
select select "1m"
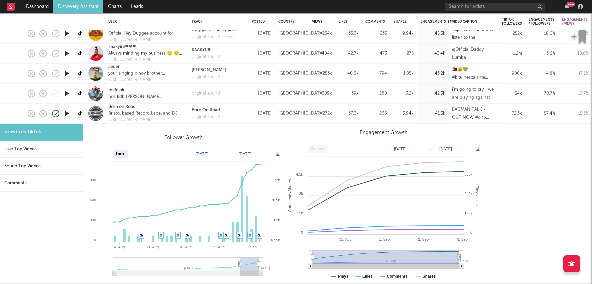
click at [67, 115] on icon "button" at bounding box center [66, 113] width 7 height 8
click at [83, 114] on icon at bounding box center [80, 113] width 5 height 5
click at [67, 113] on icon "button" at bounding box center [66, 113] width 6 height 8
click at [279, 113] on div "United Kingdom" at bounding box center [300, 113] width 45 height 8
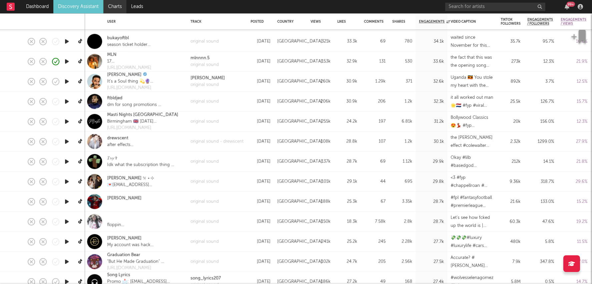
click at [120, 5] on link "Charts" at bounding box center [114, 6] width 23 height 13
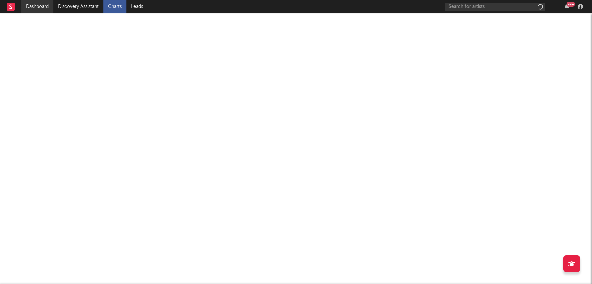
click at [35, 6] on link "Dashboard" at bounding box center [37, 6] width 32 height 13
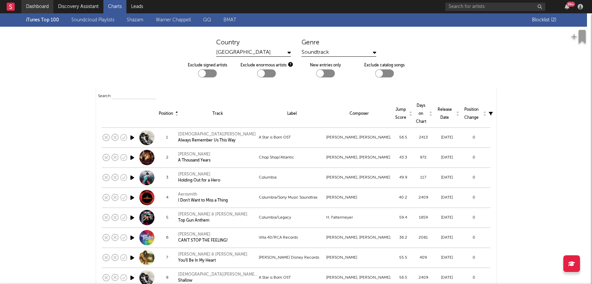
click at [29, 6] on link "Dashboard" at bounding box center [37, 6] width 32 height 13
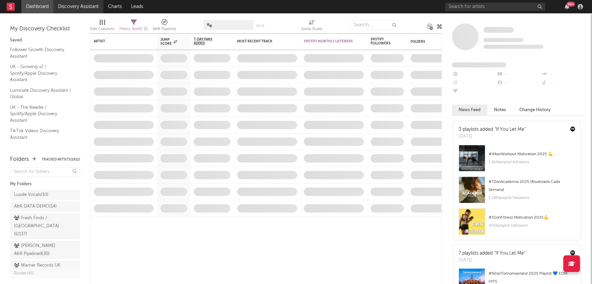
click at [74, 8] on link "Discovery Assistant" at bounding box center [78, 6] width 50 height 13
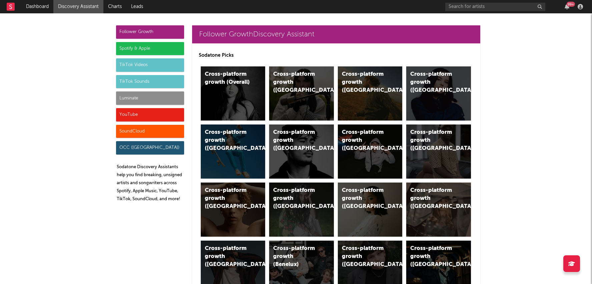
click at [159, 94] on div "Luminate" at bounding box center [150, 97] width 68 height 13
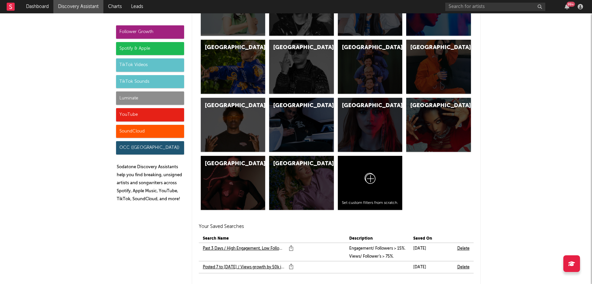
scroll to position [3445, 0]
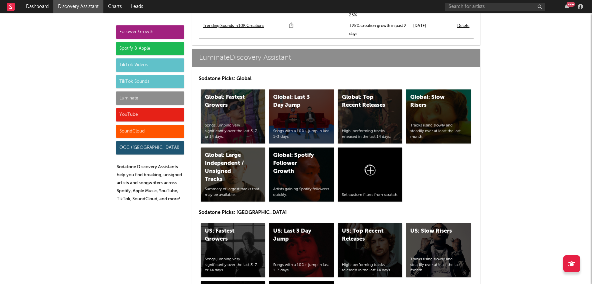
click at [146, 46] on div "Spotify & Apple" at bounding box center [150, 48] width 68 height 13
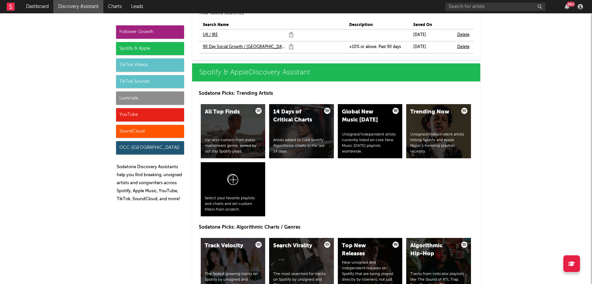
scroll to position [646, 0]
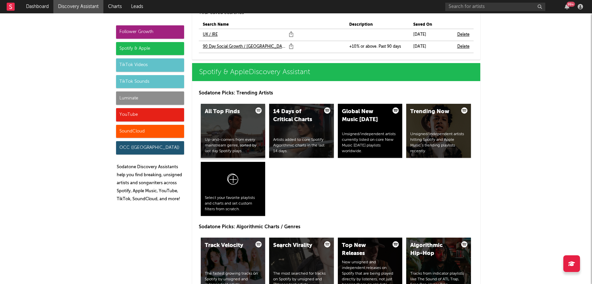
click at [247, 125] on div "All Top Finds Up-and-comers from every mainstream genre, sorted by last day Spo…" at bounding box center [233, 131] width 65 height 54
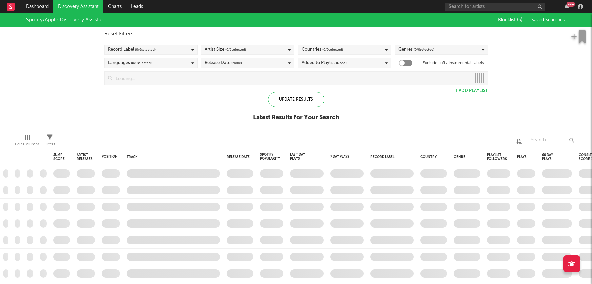
checkbox input "true"
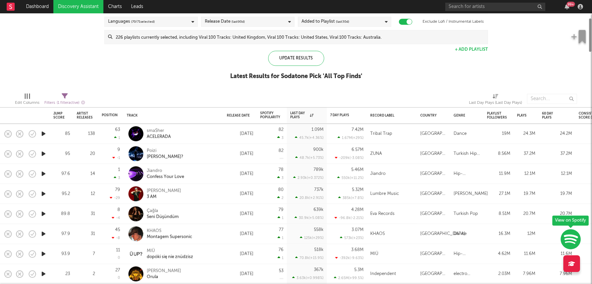
click at [234, 139] on div "Jun 27, 2025" at bounding box center [239, 134] width 33 height 20
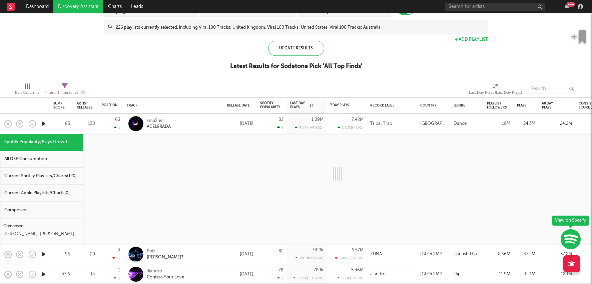
select select "1w"
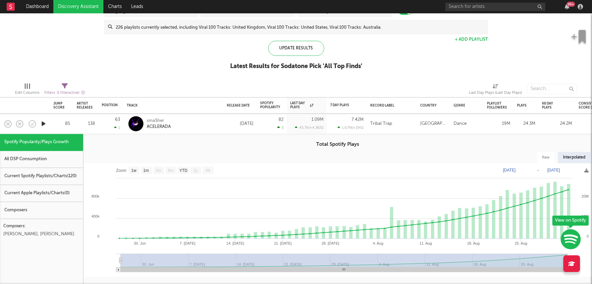
click at [392, 126] on div "Tribal Trap" at bounding box center [391, 124] width 43 height 8
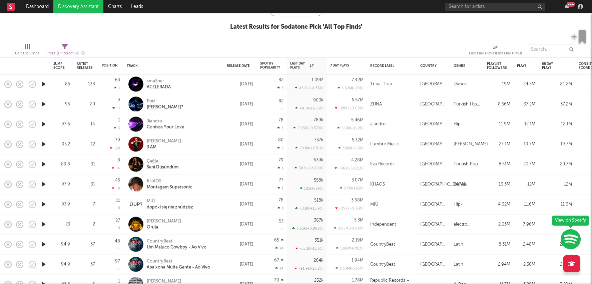
click at [421, 124] on div "Netherlands" at bounding box center [433, 124] width 27 height 8
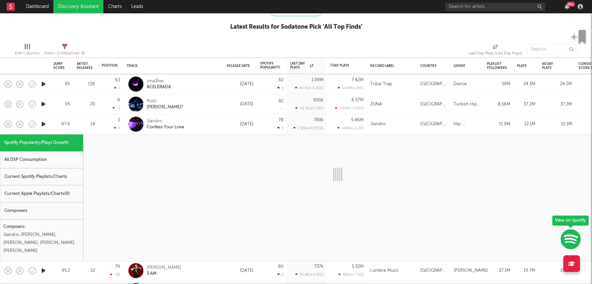
select select "1w"
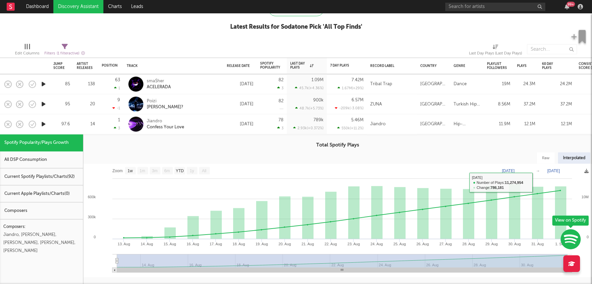
click at [423, 124] on div "Netherlands" at bounding box center [433, 124] width 27 height 8
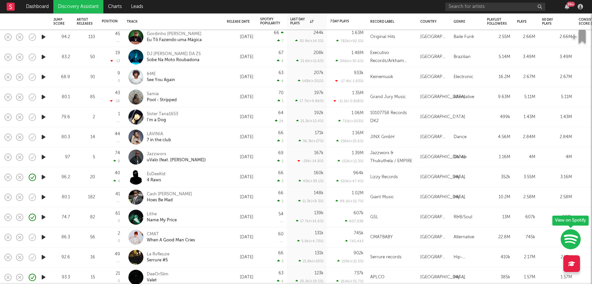
click at [75, 10] on link "Discovery Assistant" at bounding box center [78, 6] width 50 height 13
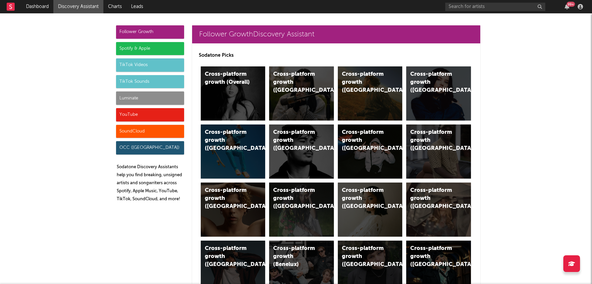
click at [151, 84] on div "TikTok Sounds" at bounding box center [150, 81] width 68 height 13
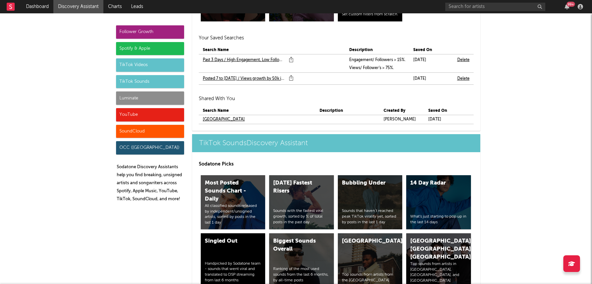
scroll to position [2749, 0]
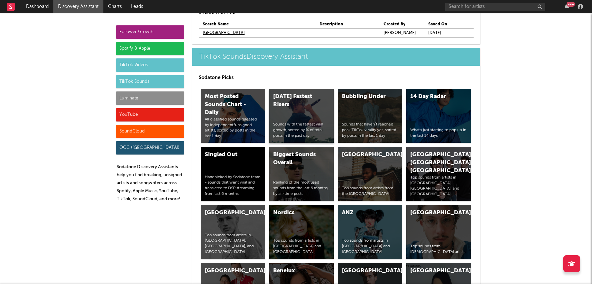
click at [295, 89] on div "Today's Fastest Risers Sounds with the fastest viral growth, sorted by % of tot…" at bounding box center [301, 116] width 65 height 54
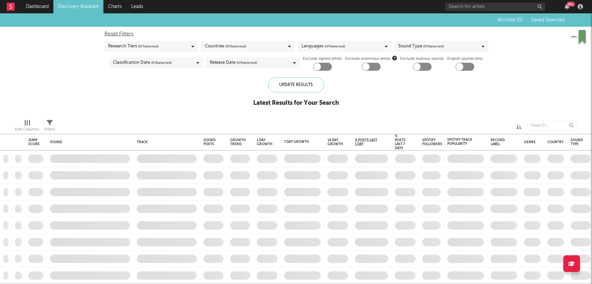
checkbox input "true"
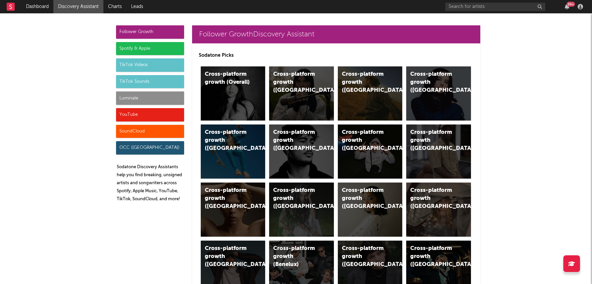
click at [149, 83] on div "TikTok Sounds" at bounding box center [150, 81] width 68 height 13
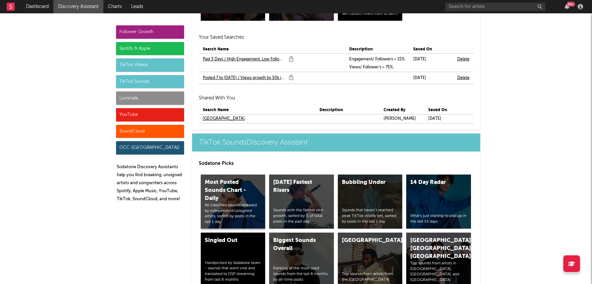
scroll to position [2749, 0]
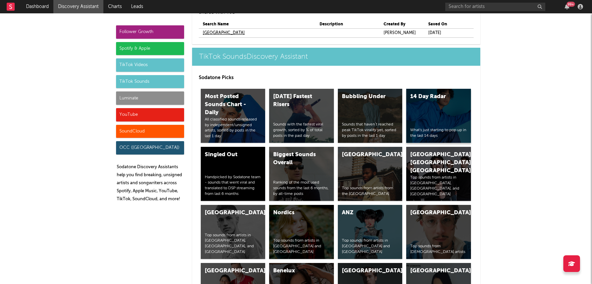
click at [432, 89] on div "14 Day Radar What's just starting to pop up in the last 14 days" at bounding box center [438, 116] width 65 height 54
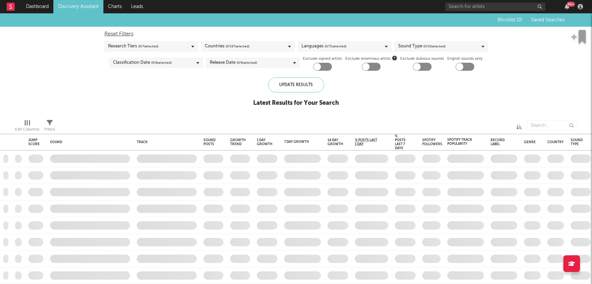
checkbox input "true"
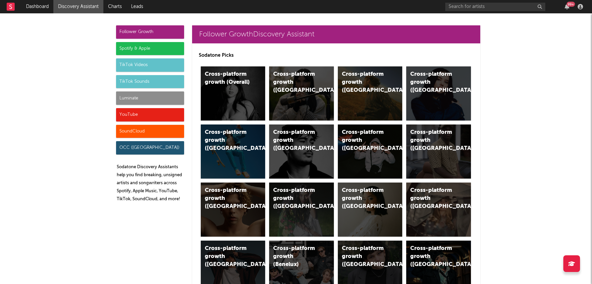
click at [149, 99] on div "Luminate" at bounding box center [150, 97] width 68 height 13
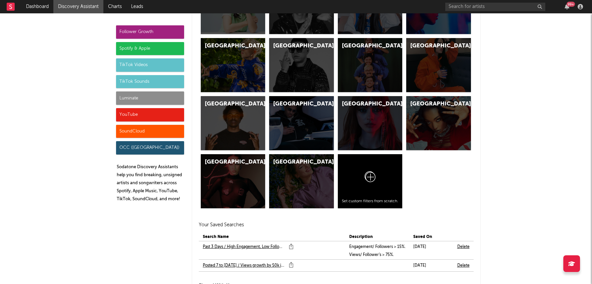
scroll to position [3445, 0]
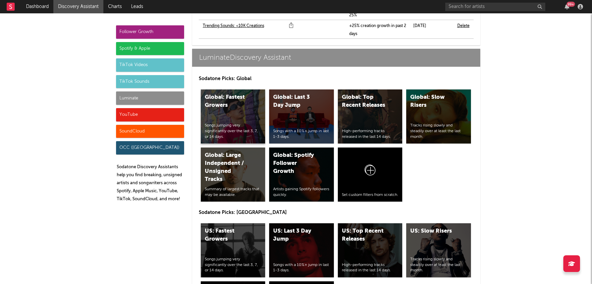
click at [244, 123] on div "Songs jumping very significantly over the last 3, 7, or 14 days." at bounding box center [233, 131] width 57 height 17
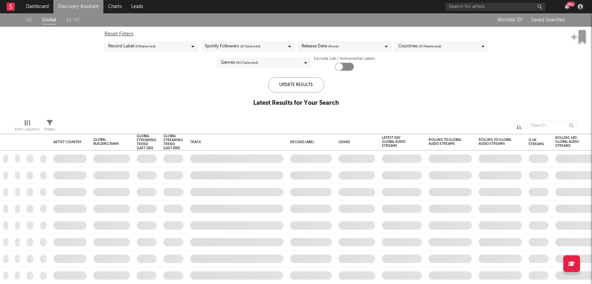
checkbox input "true"
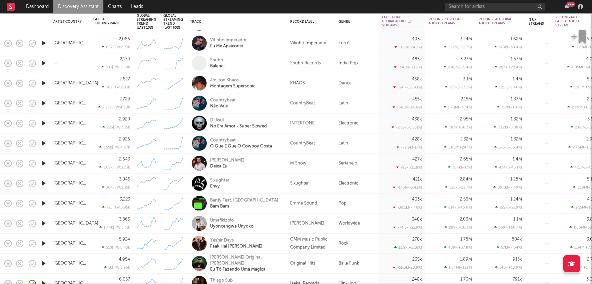
click at [309, 203] on div "Emme Sound" at bounding box center [303, 203] width 27 height 8
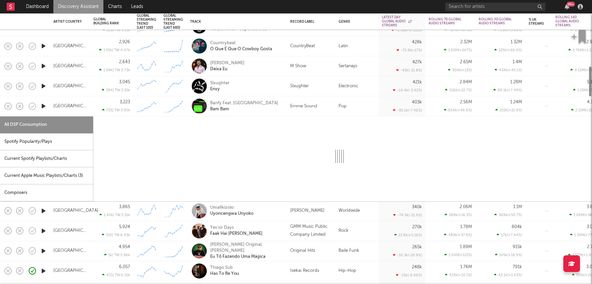
select select "1w"
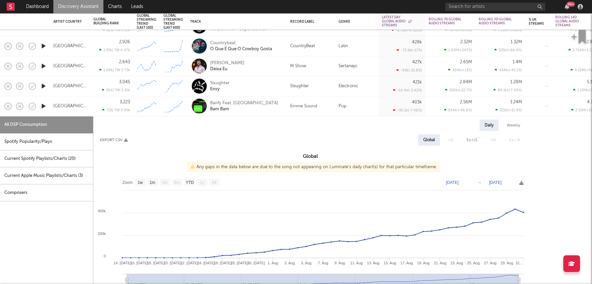
click at [40, 106] on icon "button" at bounding box center [43, 106] width 7 height 8
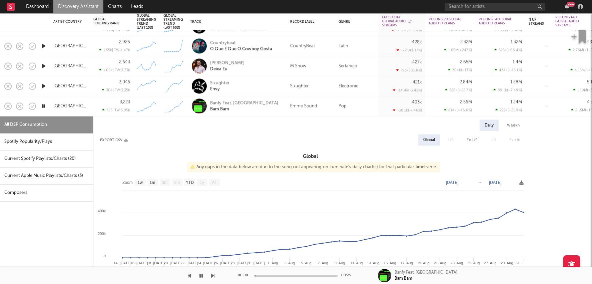
click at [52, 162] on div "Current Spotify Playlists/Charts ( 20 )" at bounding box center [46, 158] width 93 height 17
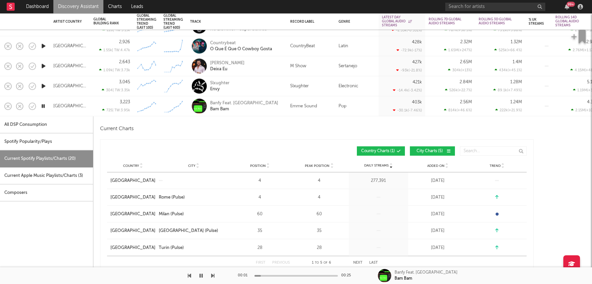
click at [273, 108] on div "Banfy Feat. Sheridan Bam Bam" at bounding box center [246, 106] width 72 height 12
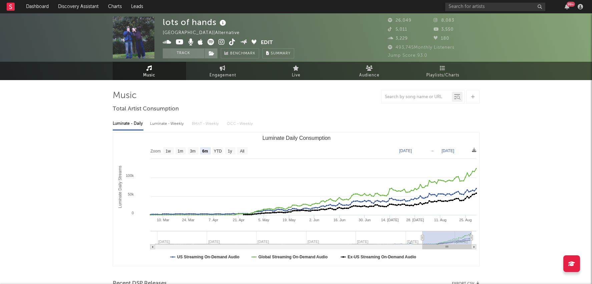
select select "6m"
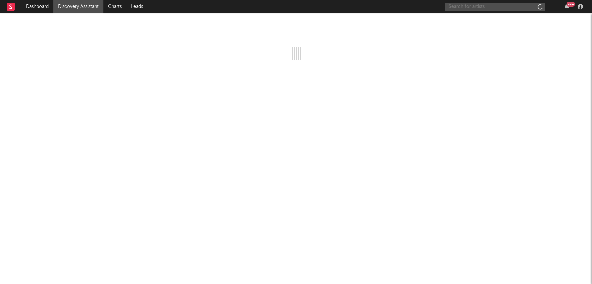
click at [517, 9] on input "text" at bounding box center [495, 7] width 100 height 8
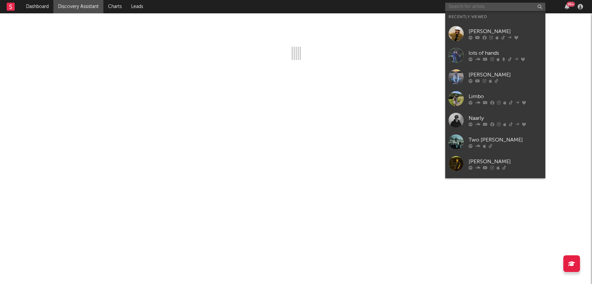
paste input "[URL][DOMAIN_NAME]"
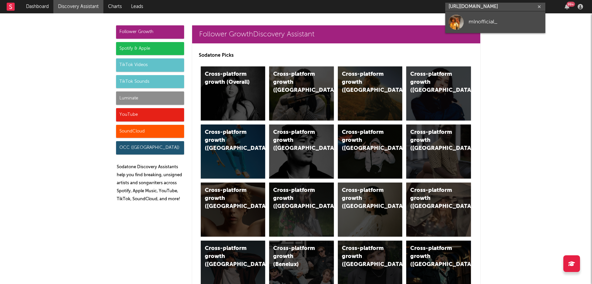
type input "[URL][DOMAIN_NAME]"
click at [511, 16] on link "mlnofficial_" at bounding box center [495, 22] width 100 height 22
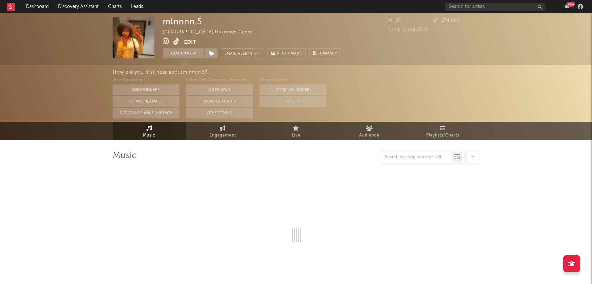
select select "1w"
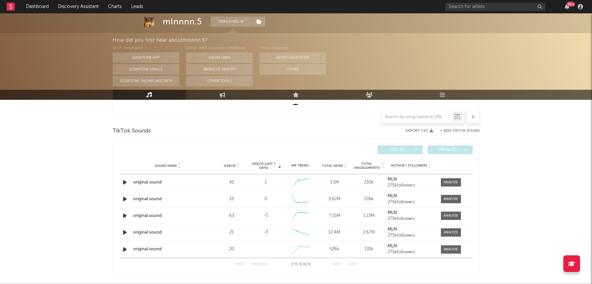
scroll to position [214, 0]
click at [227, 90] on link "Engagement" at bounding box center [222, 95] width 73 height 10
select select "1w"
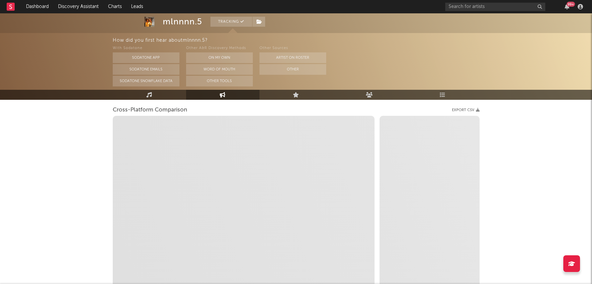
scroll to position [59, 0]
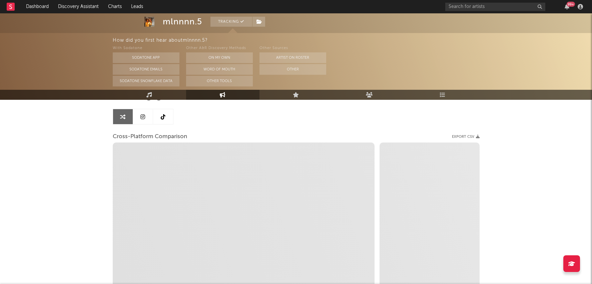
select select "1m"
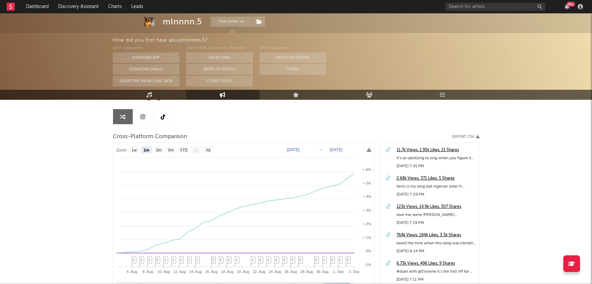
click at [166, 116] on link at bounding box center [163, 116] width 20 height 15
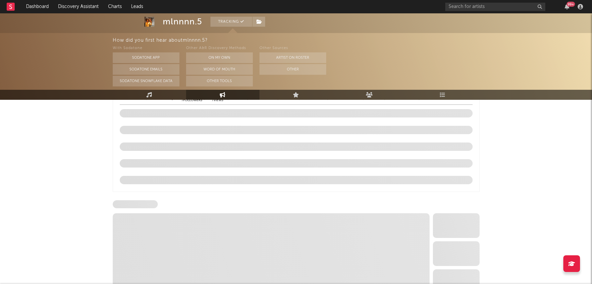
select select "6m"
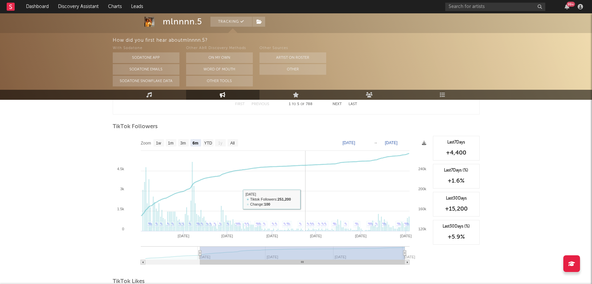
scroll to position [469, 0]
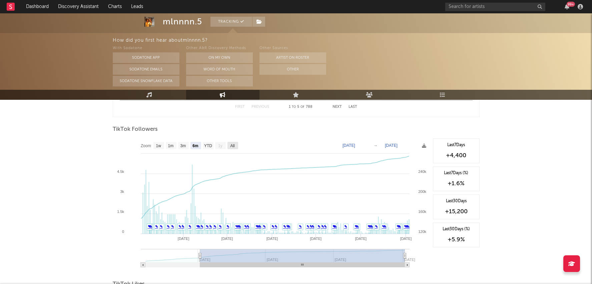
click at [234, 143] on text "All" at bounding box center [232, 145] width 4 height 5
select select "All"
type input "2025-01-13"
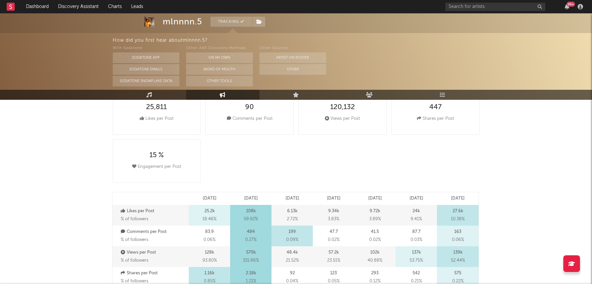
scroll to position [50, 0]
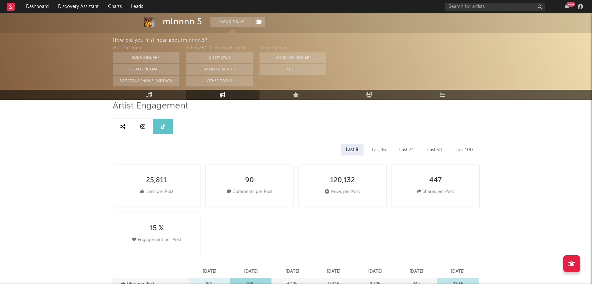
click at [386, 150] on div "Last 16" at bounding box center [379, 149] width 24 height 11
click at [403, 146] on div "Last 24" at bounding box center [406, 149] width 25 height 11
click at [424, 151] on div "Last 50" at bounding box center [434, 149] width 25 height 11
click at [445, 148] on div "Last 50" at bounding box center [434, 149] width 25 height 11
click at [458, 147] on div "Last 100" at bounding box center [463, 149] width 27 height 11
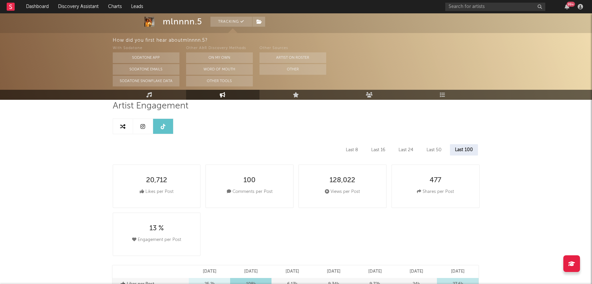
click at [371, 147] on div "Last 16" at bounding box center [378, 149] width 24 height 11
click at [349, 147] on div "Last 8" at bounding box center [352, 149] width 22 height 11
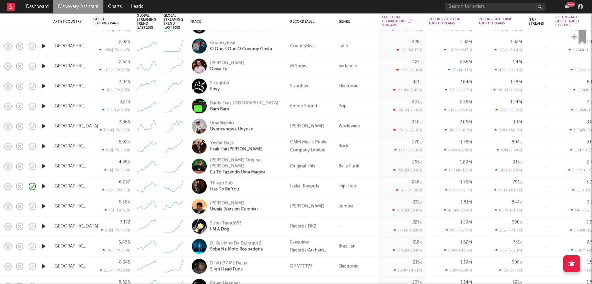
click at [282, 183] on div "Thiago Sub Has To Be You" at bounding box center [236, 186] width 93 height 20
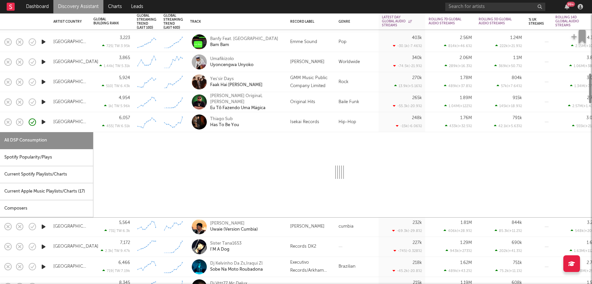
select select "1w"
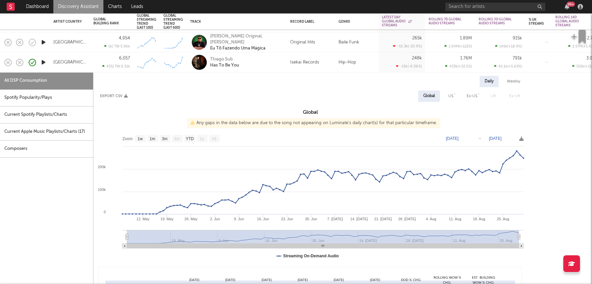
click at [73, 97] on div "Spotify Popularity/Plays" at bounding box center [46, 97] width 93 height 17
select select "1w"
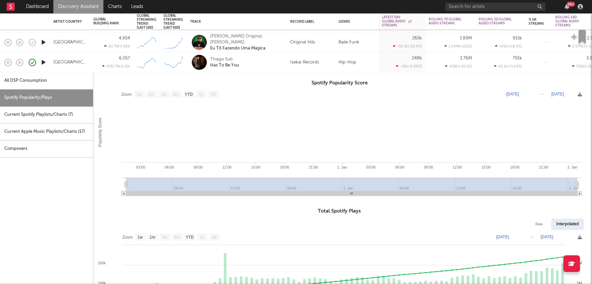
click at [64, 117] on div "Current Spotify Playlists/Charts ( 7 )" at bounding box center [46, 114] width 93 height 17
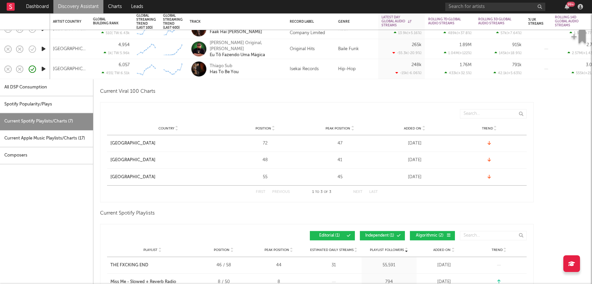
click at [268, 71] on div "Thiago Sub Has To Be You" at bounding box center [246, 69] width 72 height 12
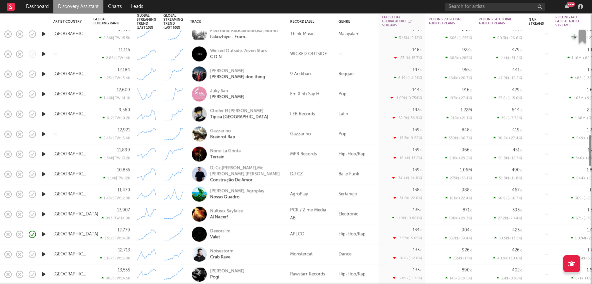
click at [266, 236] on div "Deeorslim Valet" at bounding box center [246, 234] width 72 height 12
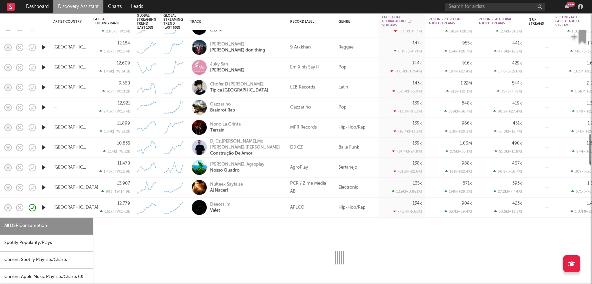
select select "1w"
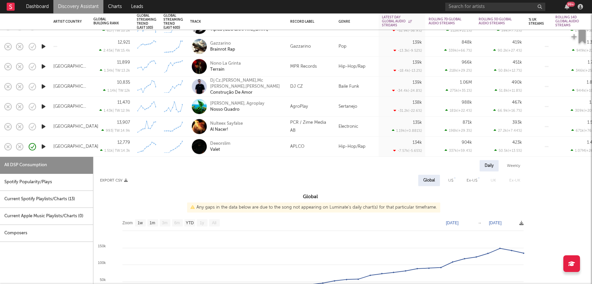
click at [326, 151] on div "APLCO" at bounding box center [311, 147] width 48 height 20
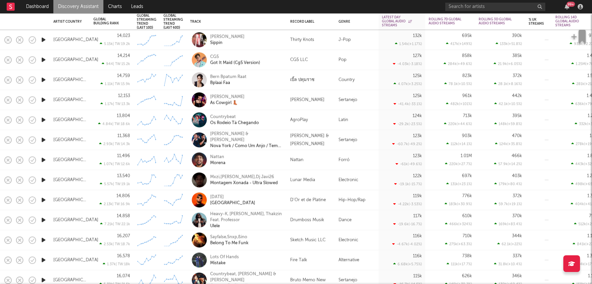
click at [313, 258] on div "Fire Talk" at bounding box center [311, 260] width 42 height 8
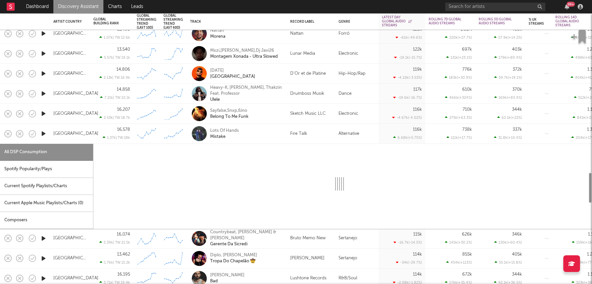
select select "1w"
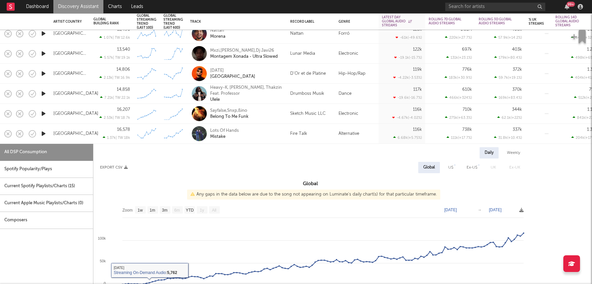
click at [38, 133] on div at bounding box center [43, 134] width 13 height 20
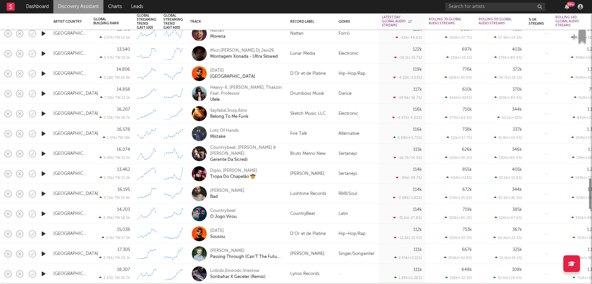
click at [42, 133] on icon "button" at bounding box center [43, 133] width 7 height 8
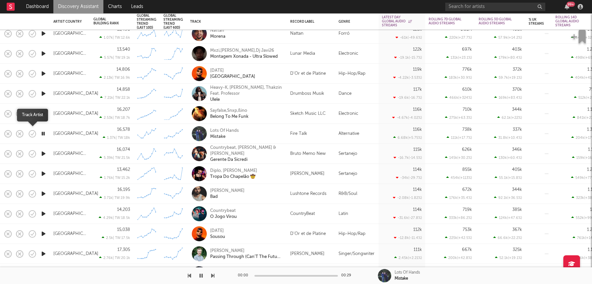
click at [34, 133] on icon "button" at bounding box center [32, 133] width 9 height 9
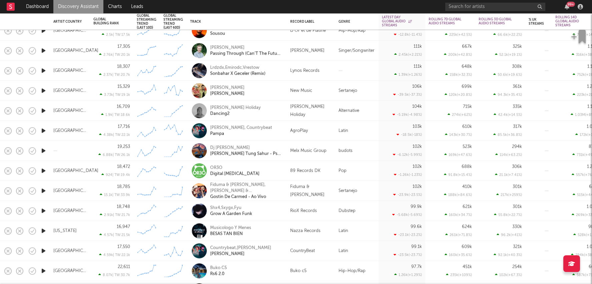
click at [299, 169] on div "89 Records DK" at bounding box center [305, 171] width 30 height 8
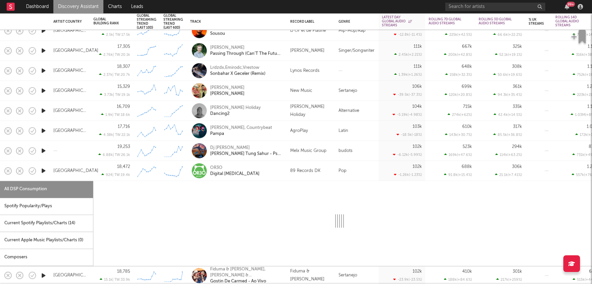
select select "6m"
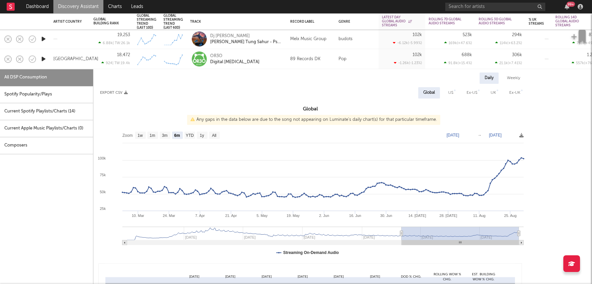
click at [272, 60] on div "OR3O Digital Hallucination" at bounding box center [246, 59] width 72 height 12
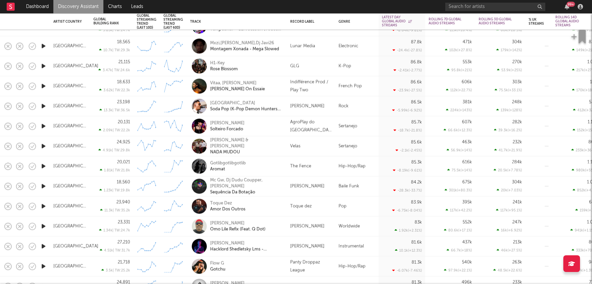
click at [347, 242] on div "Instrumental" at bounding box center [356, 246] width 43 height 20
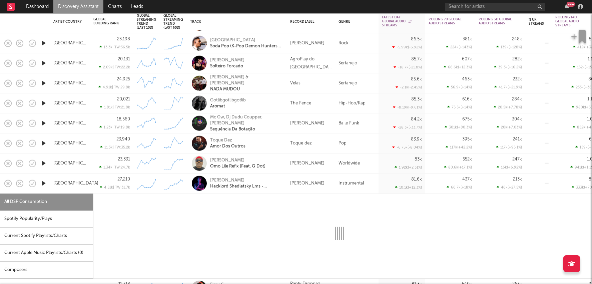
select select "1w"
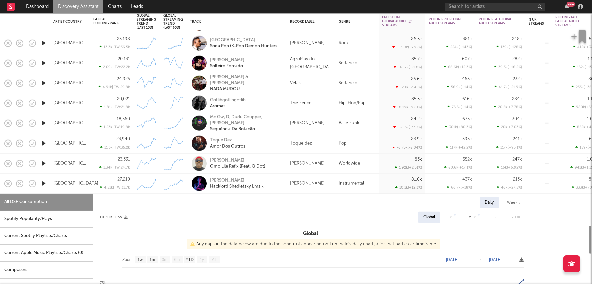
click at [335, 192] on div "Instrumental" at bounding box center [356, 183] width 43 height 20
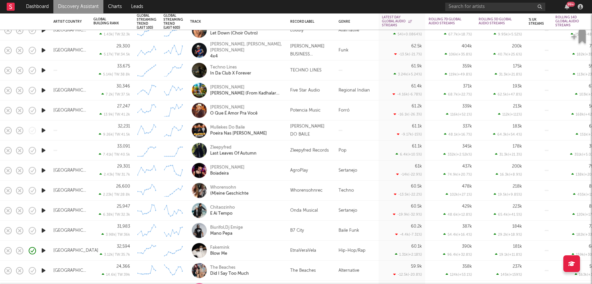
click at [331, 252] on div "EtnaVeraVela" at bounding box center [311, 250] width 42 height 8
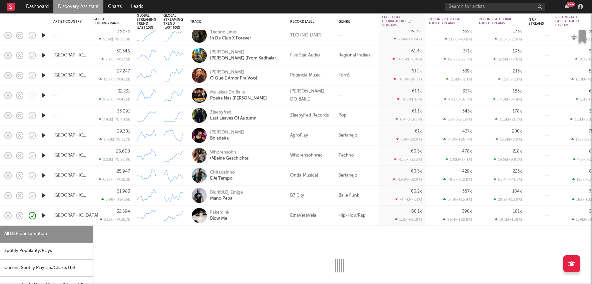
select select "6m"
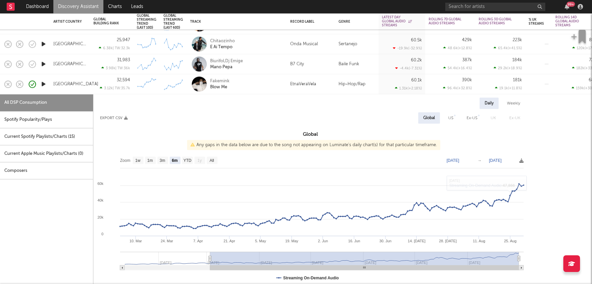
click at [278, 95] on div "Daily Weekly Export CSV Global US Ex-US UK Ex-UK Global Any gaps in the data be…" at bounding box center [339, 209] width 492 height 231
click at [274, 75] on div "Fakemink Blow Me" at bounding box center [236, 84] width 93 height 20
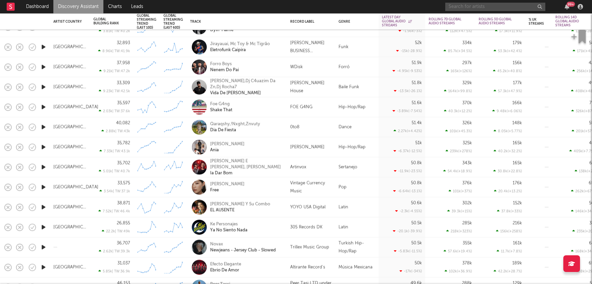
click at [466, 5] on input "text" at bounding box center [495, 7] width 100 height 8
type input "sohodolls"
click at [492, 1] on div "sohodolls 99 +" at bounding box center [515, 6] width 140 height 13
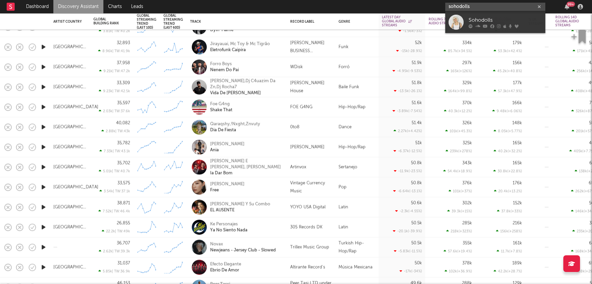
click at [490, 6] on input "sohodolls" at bounding box center [495, 7] width 100 height 8
click at [487, 23] on div "Sohodolls" at bounding box center [504, 20] width 73 height 8
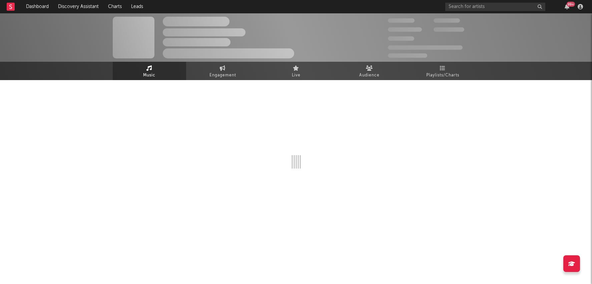
select select "6m"
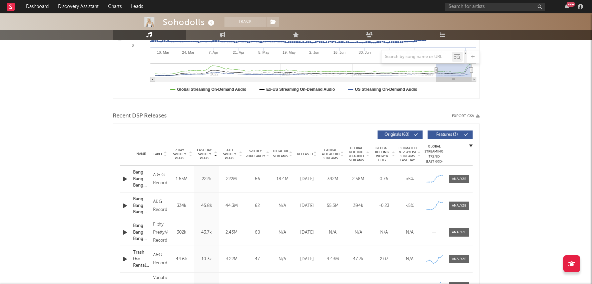
scroll to position [177, 0]
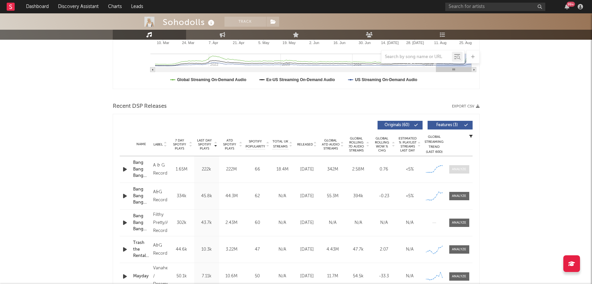
click at [460, 170] on div at bounding box center [459, 169] width 14 height 5
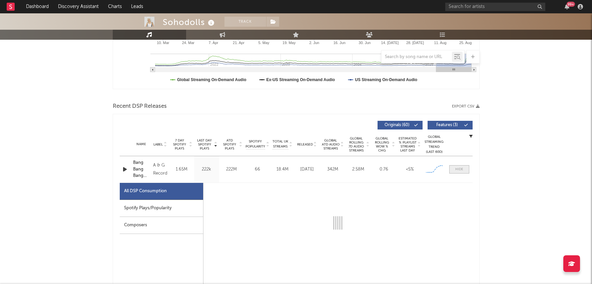
scroll to position [238, 0]
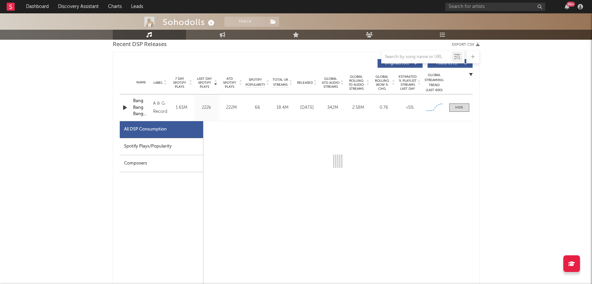
select select "6m"
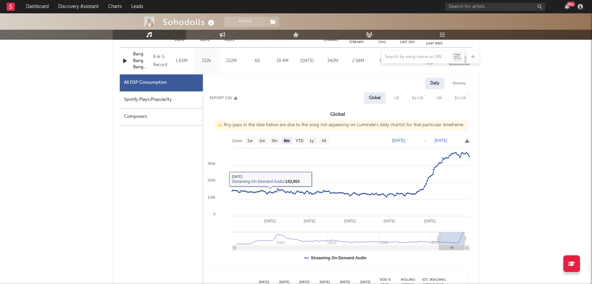
scroll to position [288, 0]
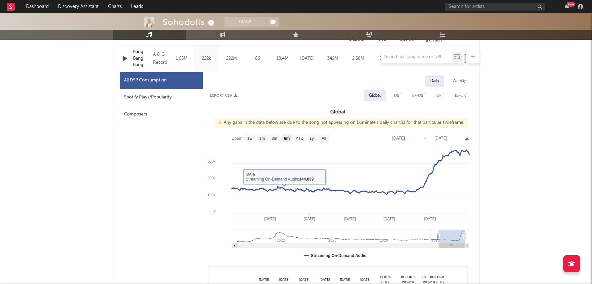
type input "2021-10-21"
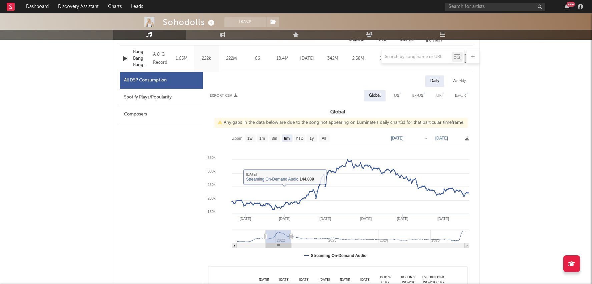
click at [278, 230] on g at bounding box center [350, 238] width 237 height 18
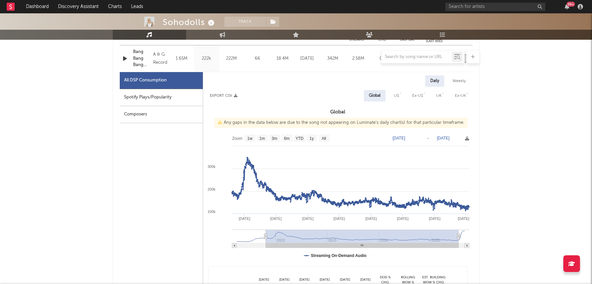
drag, startPoint x: 290, startPoint y: 234, endPoint x: 493, endPoint y: 233, distance: 203.0
type input "2025-08-31"
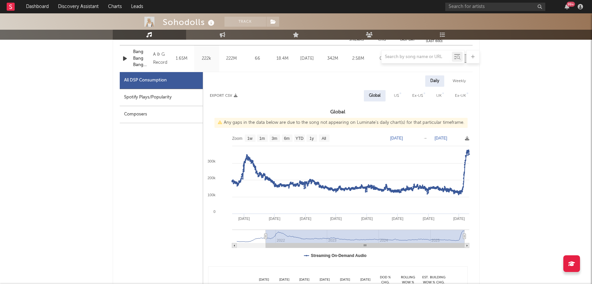
drag, startPoint x: 458, startPoint y: 236, endPoint x: 490, endPoint y: 236, distance: 32.3
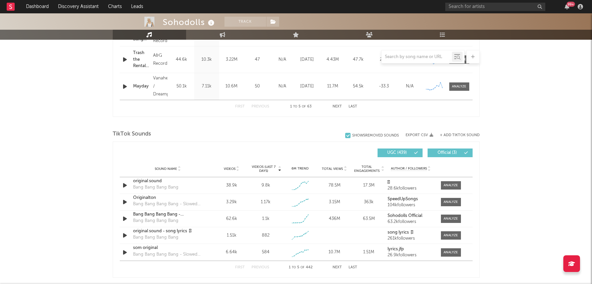
scroll to position [694, 0]
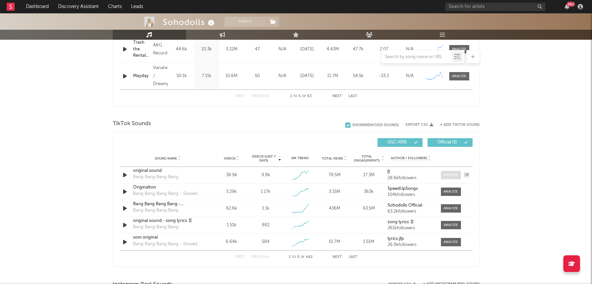
click at [448, 174] on div at bounding box center [450, 174] width 14 height 5
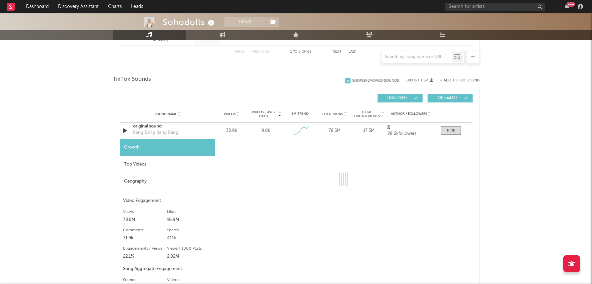
select select "1w"
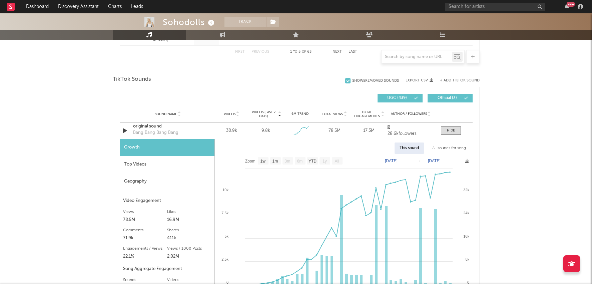
scroll to position [739, 0]
click at [448, 128] on div at bounding box center [451, 130] width 8 height 5
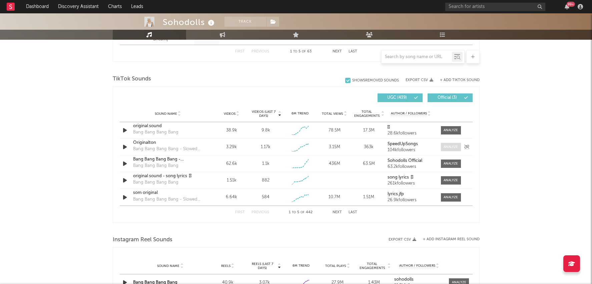
click at [448, 149] on span at bounding box center [451, 147] width 20 height 8
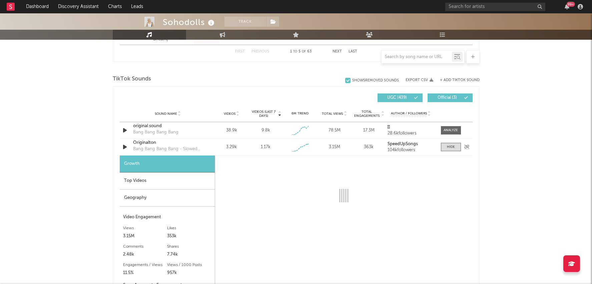
select select "1w"
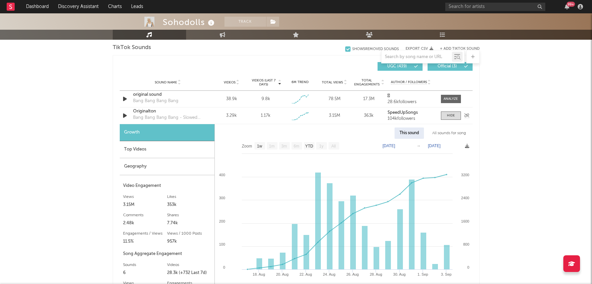
scroll to position [782, 0]
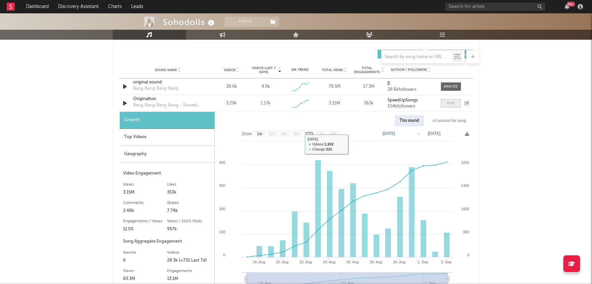
click at [452, 104] on div at bounding box center [451, 103] width 8 height 5
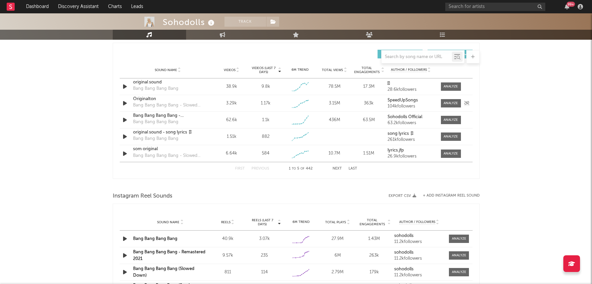
click at [409, 101] on strong "SpeedUpSongs" at bounding box center [402, 100] width 30 height 4
click at [149, 82] on div "original sound" at bounding box center [168, 82] width 70 height 7
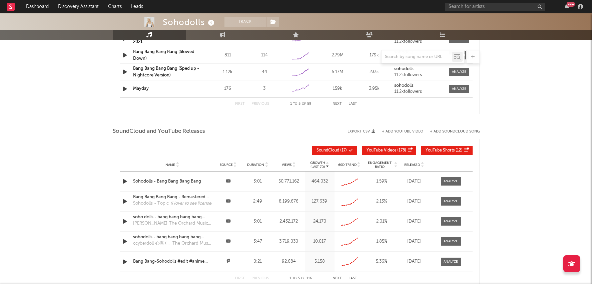
scroll to position [1052, 0]
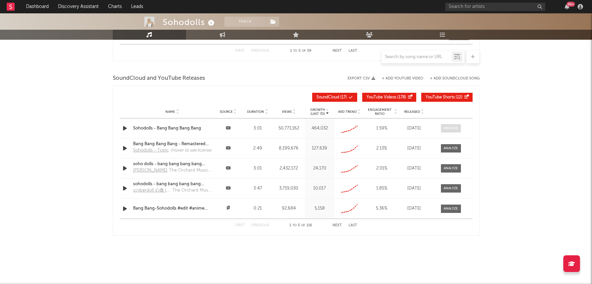
click at [452, 127] on div at bounding box center [450, 128] width 14 height 5
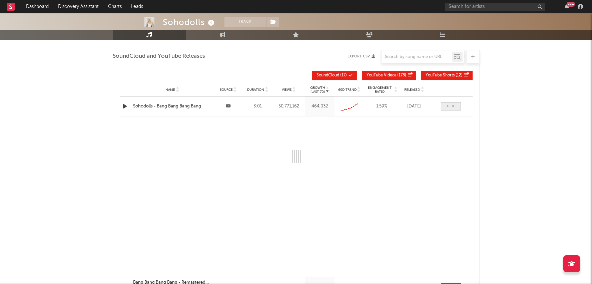
select select "6m"
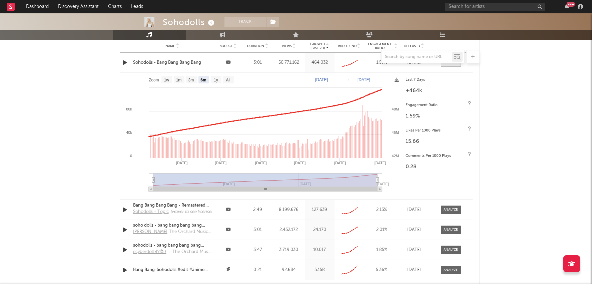
scroll to position [1130, 0]
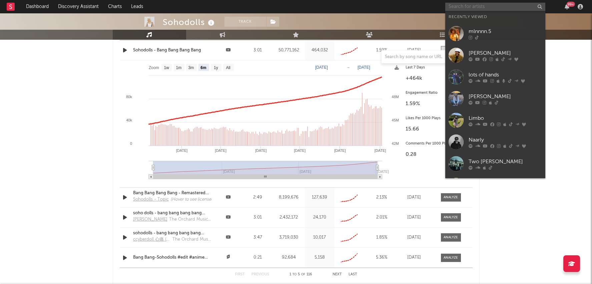
click at [495, 4] on input "text" at bounding box center [495, 7] width 100 height 8
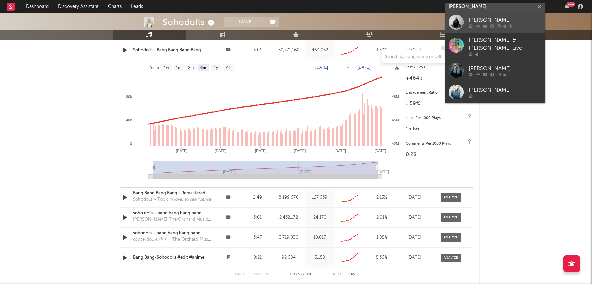
type input "katie price"
click at [497, 26] on icon at bounding box center [499, 26] width 4 height 4
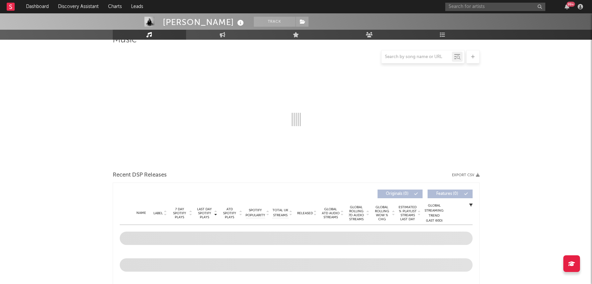
scroll to position [75, 0]
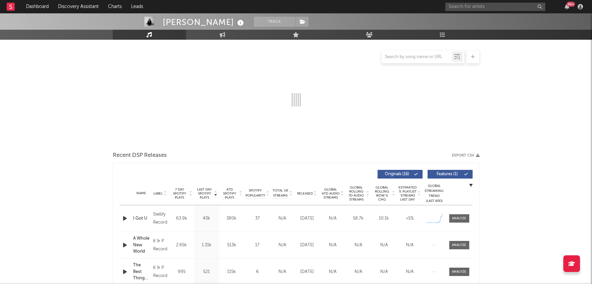
select select "1w"
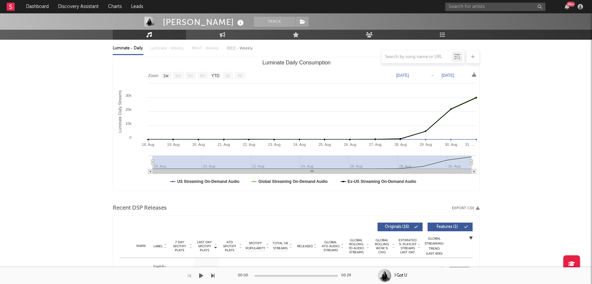
click at [462, 273] on div "I Got U" at bounding box center [493, 275] width 198 height 6
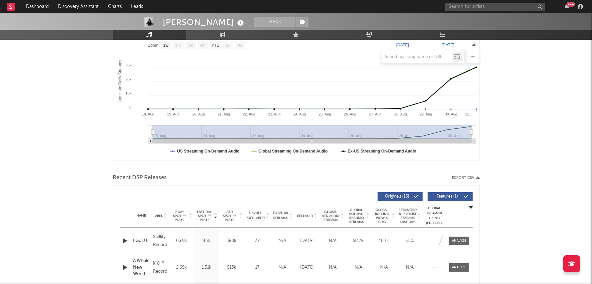
scroll to position [111, 0]
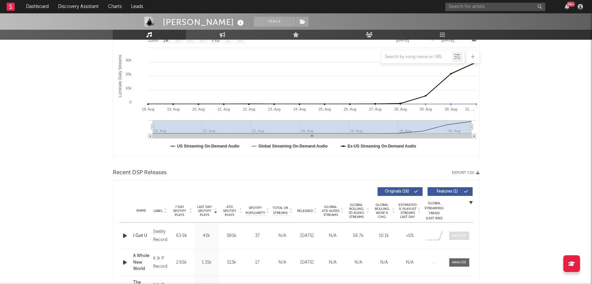
click at [449, 239] on span at bounding box center [459, 235] width 20 height 8
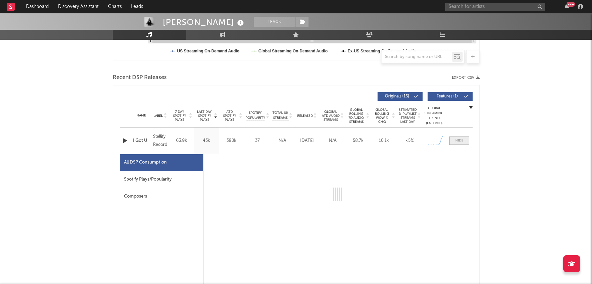
scroll to position [217, 0]
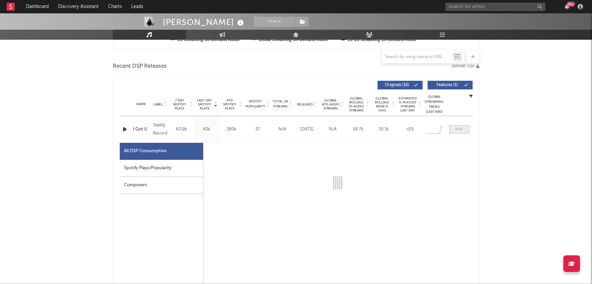
select select "1w"
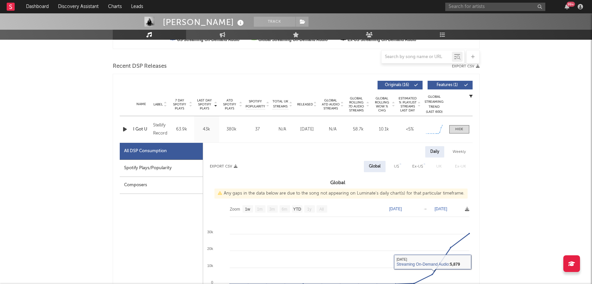
click at [157, 162] on div "Spotify Plays/Popularity" at bounding box center [161, 168] width 83 height 17
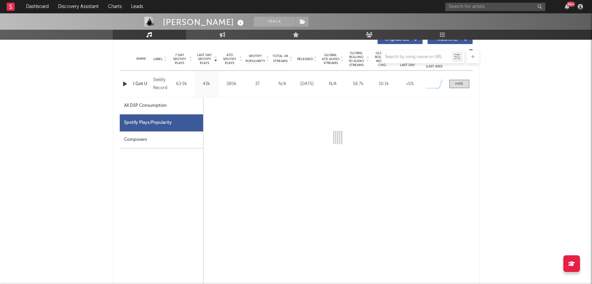
scroll to position [272, 0]
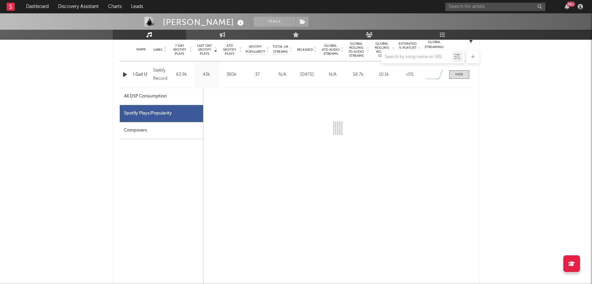
select select "6m"
select select "1w"
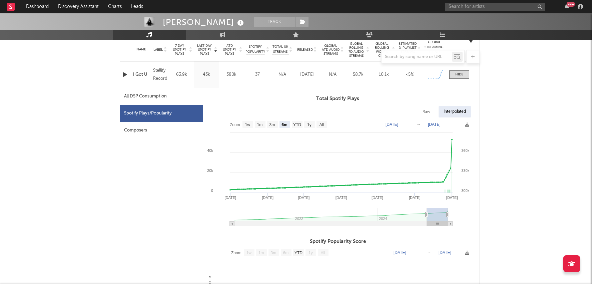
click at [261, 123] on text "1m" at bounding box center [260, 124] width 6 height 5
select select "1m"
type input "2025-08-01"
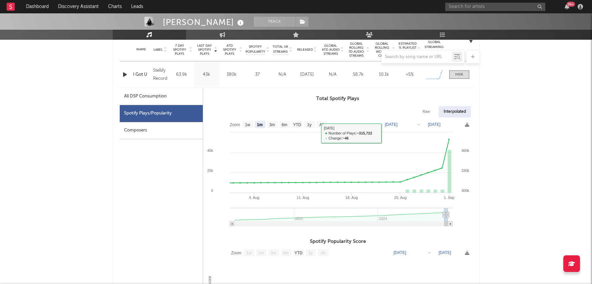
click at [174, 98] on div "All DSP Consumption" at bounding box center [161, 96] width 83 height 17
select select "1w"
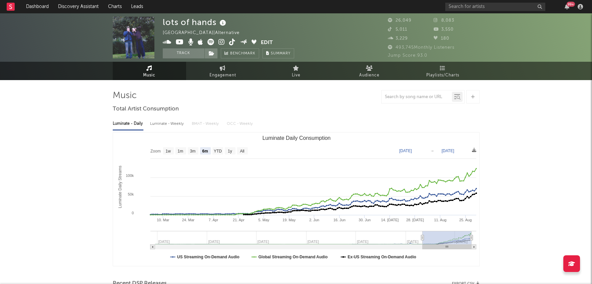
select select "6m"
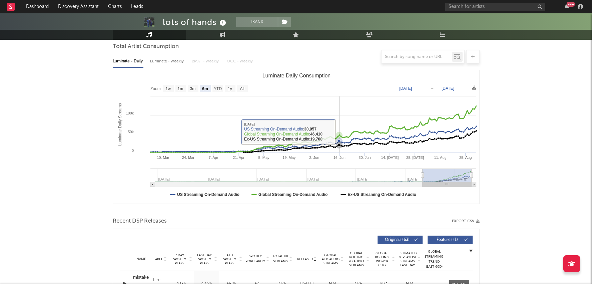
scroll to position [76, 0]
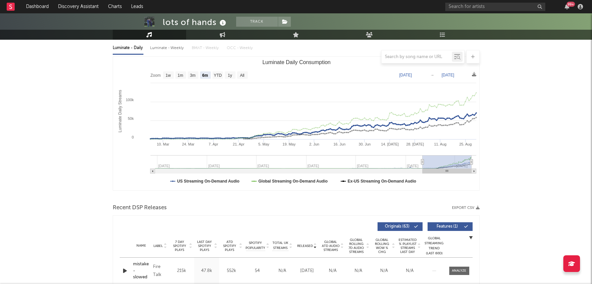
click at [225, 183] on rect "Luminate Daily Consumption" at bounding box center [296, 123] width 366 height 133
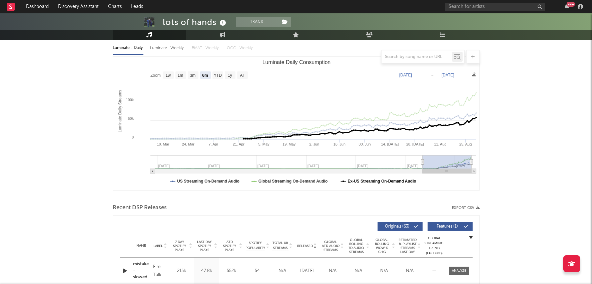
click at [374, 178] on rect "Luminate Daily Consumption" at bounding box center [296, 123] width 366 height 133
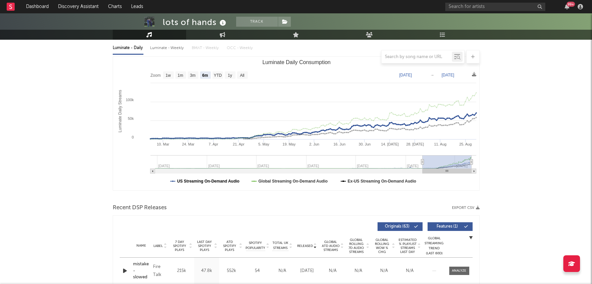
click at [233, 179] on text "US Streaming On-Demand Audio" at bounding box center [208, 181] width 62 height 5
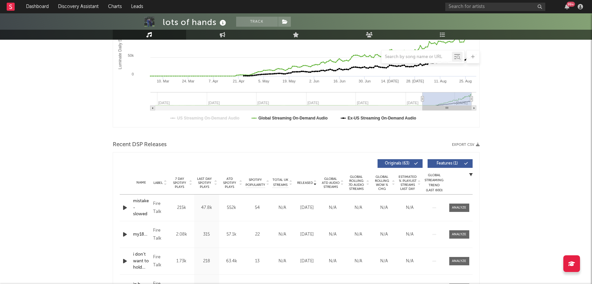
scroll to position [139, 0]
click at [212, 185] on span "Last Day Spotify Plays" at bounding box center [205, 182] width 18 height 12
click at [461, 207] on div at bounding box center [459, 207] width 14 height 5
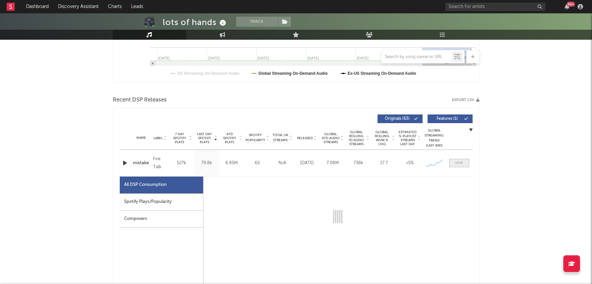
scroll to position [194, 0]
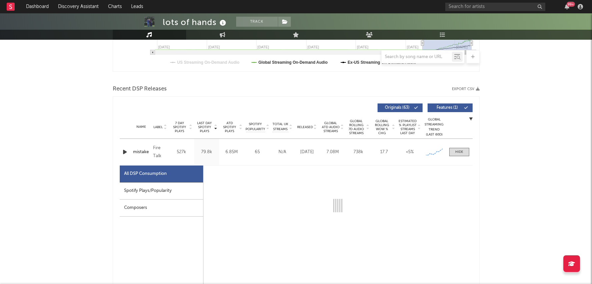
select select "1w"
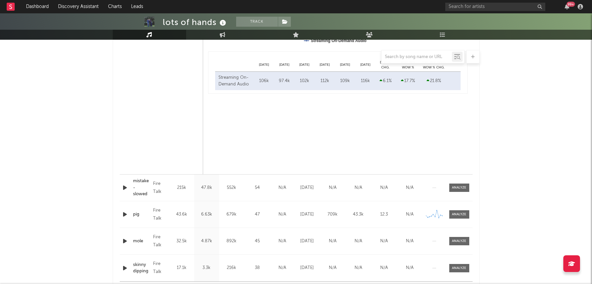
scroll to position [503, 0]
click at [461, 187] on div at bounding box center [459, 187] width 14 height 5
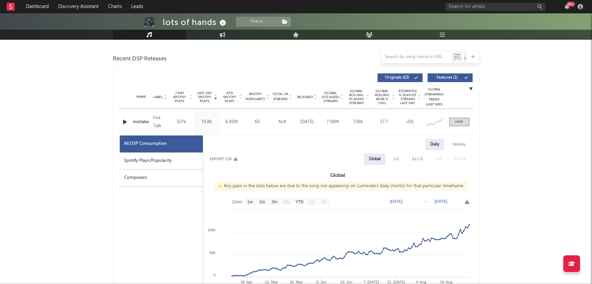
scroll to position [217, 0]
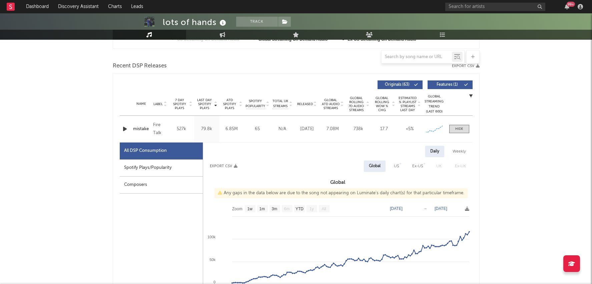
click at [569, 4] on div "99 +" at bounding box center [570, 4] width 8 height 5
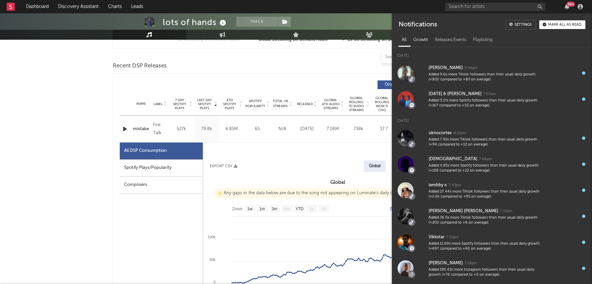
click at [423, 40] on div "Growth" at bounding box center [421, 39] width 22 height 11
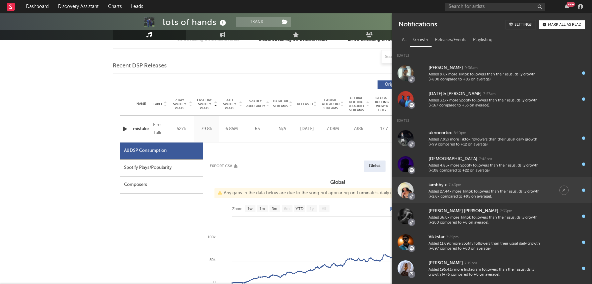
scroll to position [22, 0]
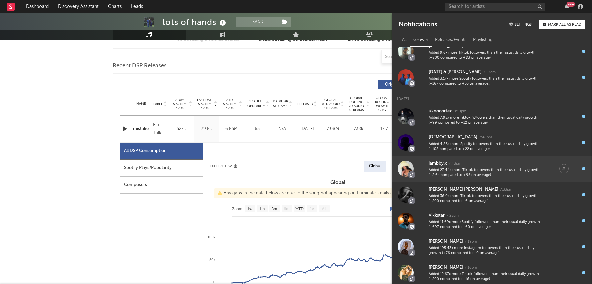
click at [468, 170] on div "Added 27.44x more Tiktok followers than their usual daily growth (+2.6k compare…" at bounding box center [486, 172] width 117 height 10
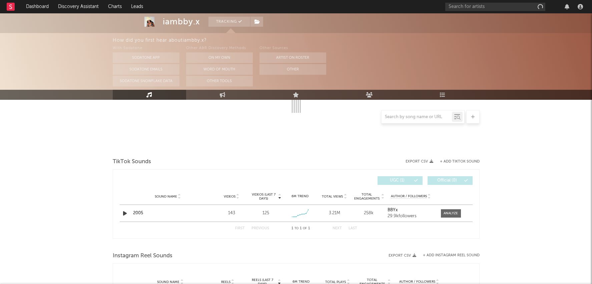
scroll to position [133, 0]
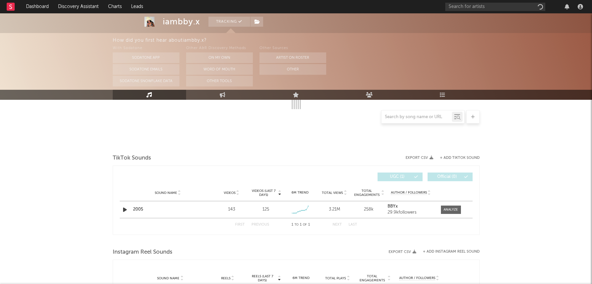
select select "1w"
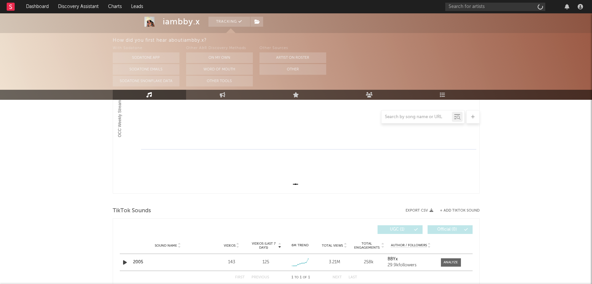
click at [448, 209] on button "+ Add TikTok Sound" at bounding box center [460, 211] width 40 height 4
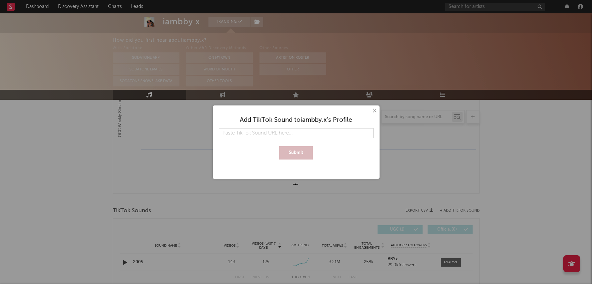
click at [378, 112] on div "× Add TikTok Sound to iambby.x 's Profile Submit" at bounding box center [296, 141] width 167 height 73
click at [376, 112] on button "×" at bounding box center [373, 110] width 7 height 7
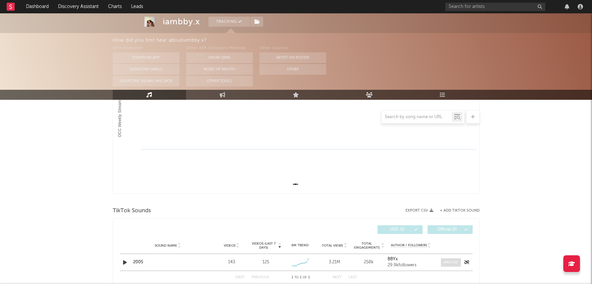
click at [447, 260] on div at bounding box center [450, 262] width 14 height 5
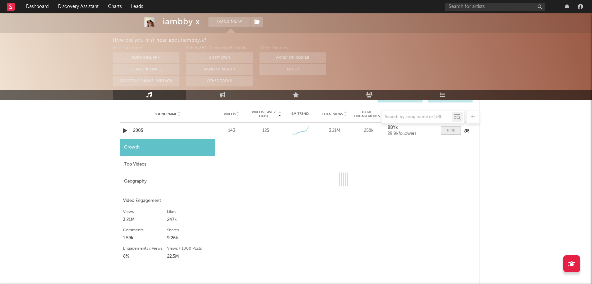
select select "1w"
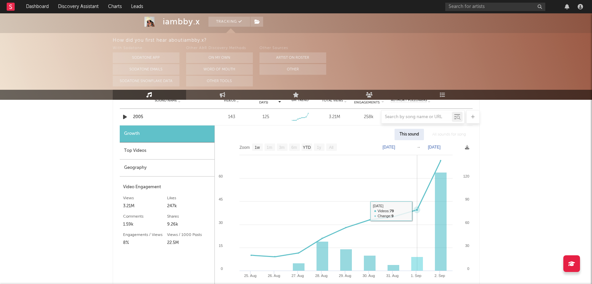
scroll to position [249, 0]
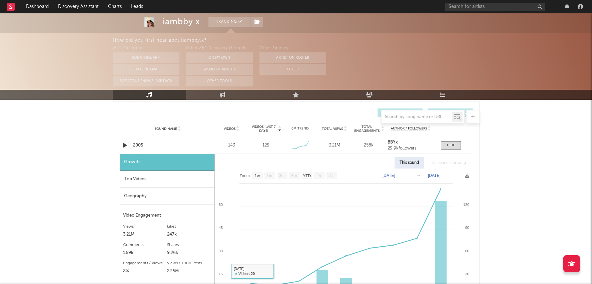
click at [165, 183] on div "Top Videos" at bounding box center [167, 179] width 95 height 17
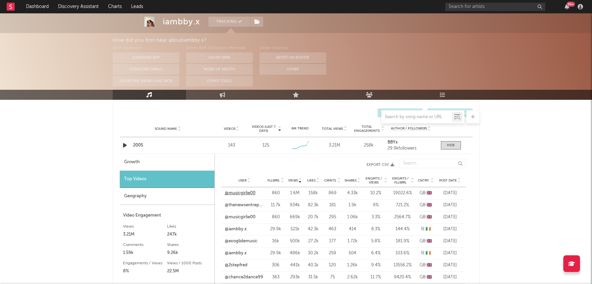
click at [243, 192] on link "@musicgirlie00" at bounding box center [240, 193] width 31 height 7
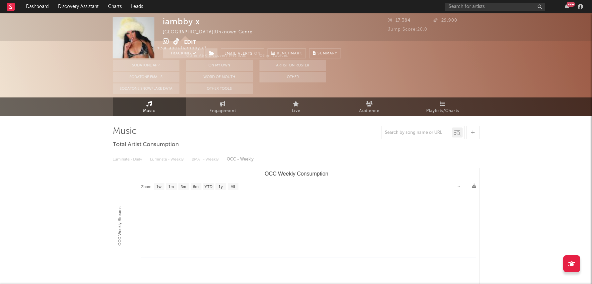
scroll to position [0, 0]
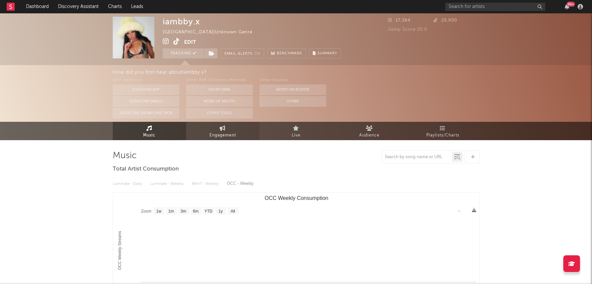
click at [221, 133] on span "Engagement" at bounding box center [222, 135] width 27 height 8
select select "1w"
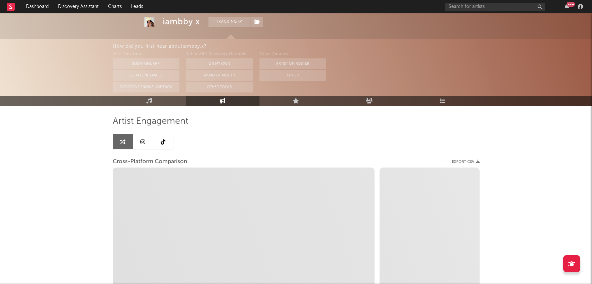
scroll to position [80, 0]
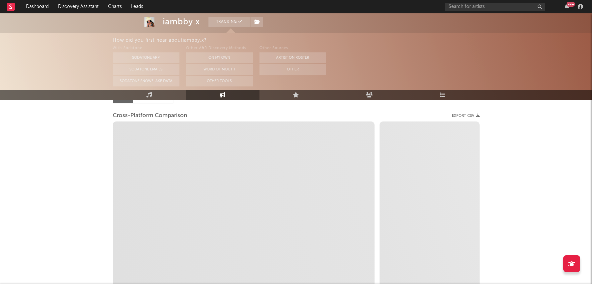
select select "1m"
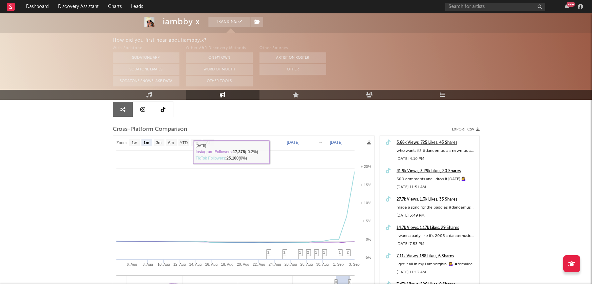
scroll to position [66, 0]
click at [166, 112] on link at bounding box center [163, 109] width 20 height 15
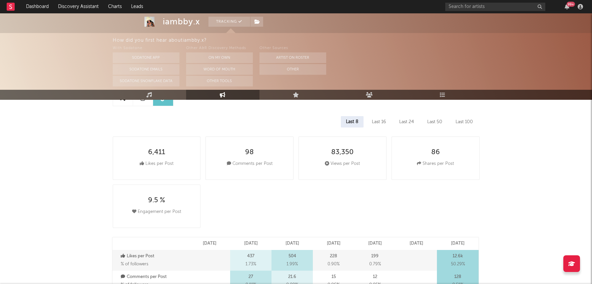
select select "6m"
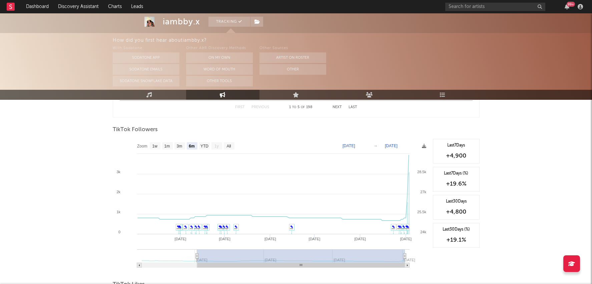
scroll to position [475, 0]
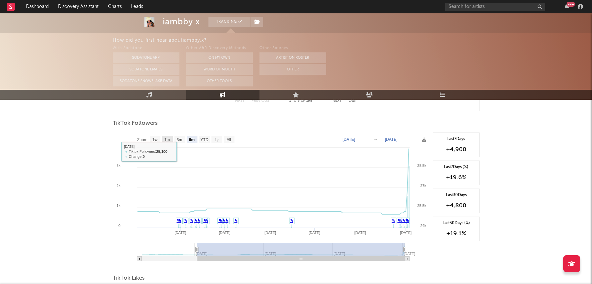
click at [165, 137] on text "1m" at bounding box center [167, 139] width 6 height 5
select select "1m"
type input "[DATE]"
